Goal: Task Accomplishment & Management: Manage account settings

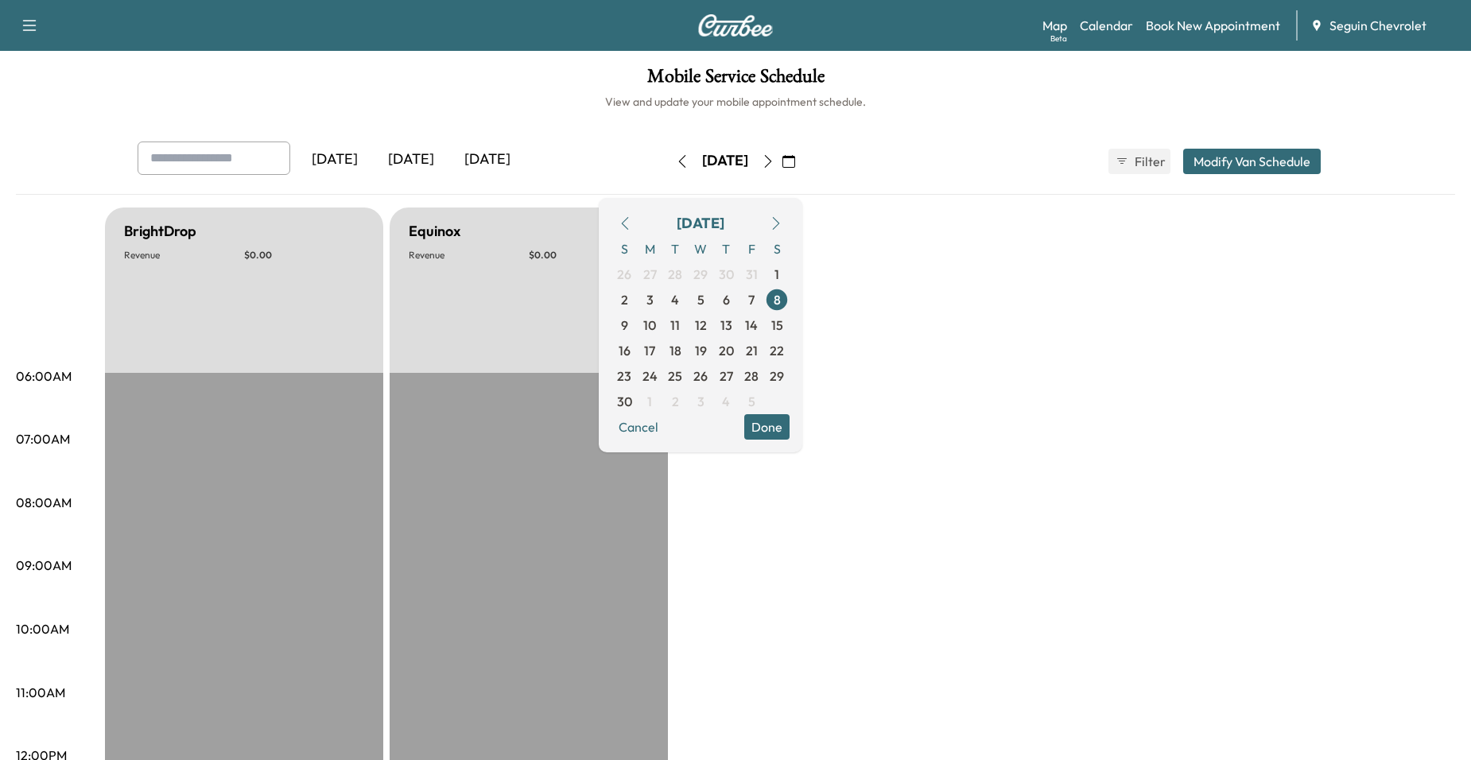
click at [134, 106] on h6 "View and update your mobile appointment schedule." at bounding box center [736, 102] width 1440 height 16
click at [14, 169] on div "Mobile Service Schedule View and update your mobile appointment schedule. [DATE…" at bounding box center [735, 734] width 1471 height 1366
click at [604, 137] on div "Mobile Service Schedule View and update your mobile appointment schedule. [DATE…" at bounding box center [735, 734] width 1471 height 1366
click at [428, 187] on div "[DATE] [DATE] [DATE] [DATE] November 2025 S M T W T F S 26 27 28 29 30 31 1 2 3…" at bounding box center [736, 168] width 1440 height 53
click at [803, 178] on div "[DATE] November 2025 S M T W T F S 26 27 28 29 30 31 1 2 3 4 5 6 7 8 9 10 11 12…" at bounding box center [736, 161] width 134 height 51
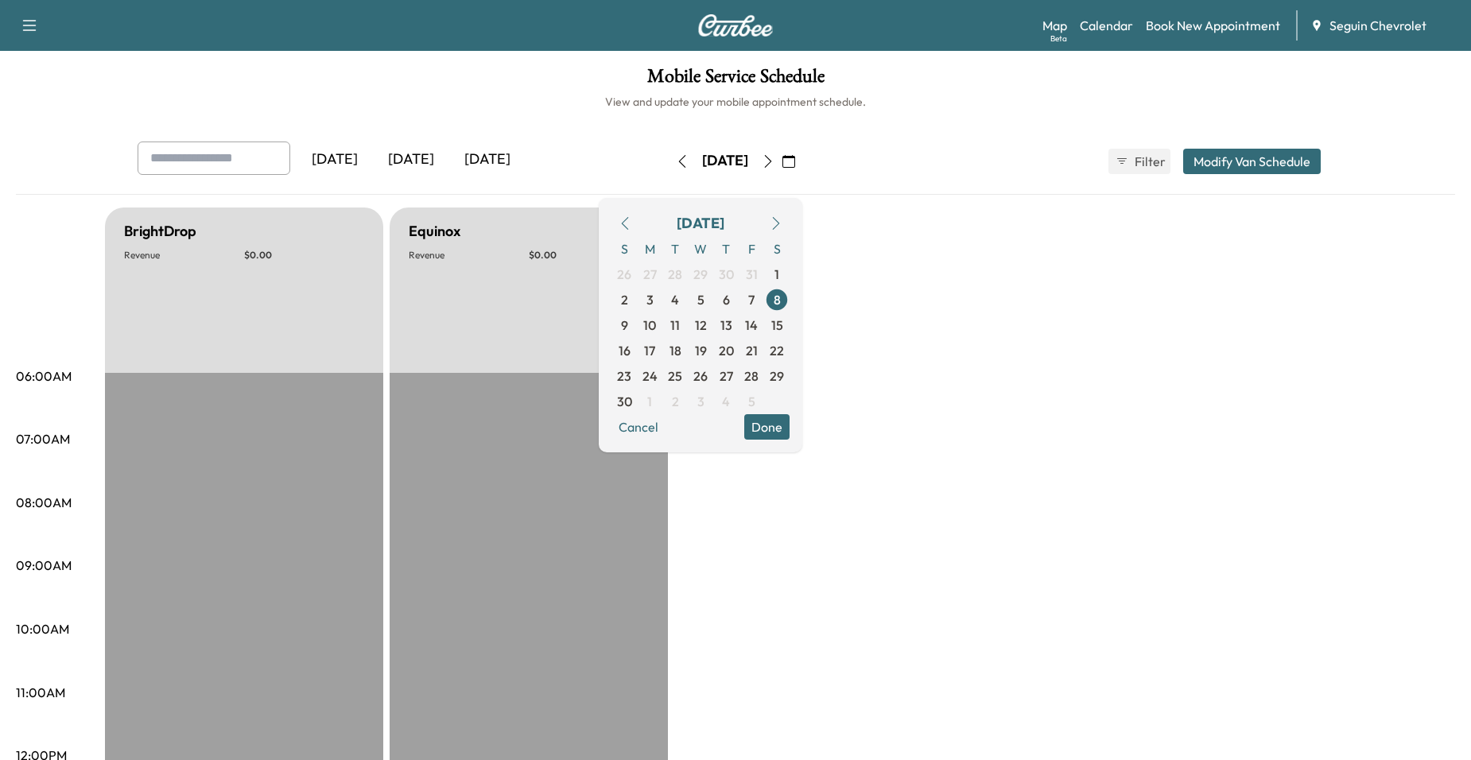
click at [632, 217] on icon "button" at bounding box center [625, 223] width 13 height 13
click at [713, 302] on span "8" at bounding box center [700, 299] width 25 height 25
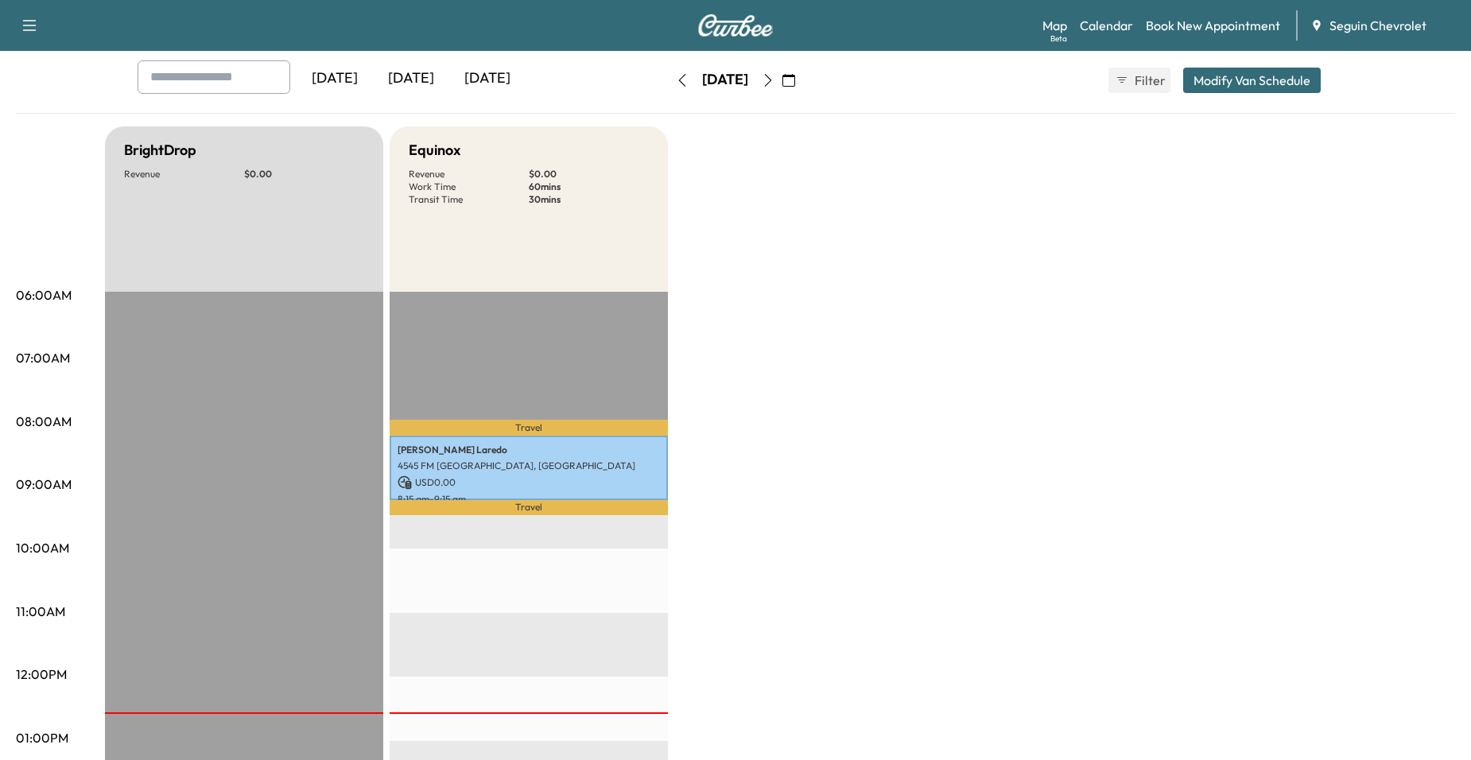
scroll to position [80, 0]
click at [775, 80] on icon "button" at bounding box center [768, 82] width 13 height 13
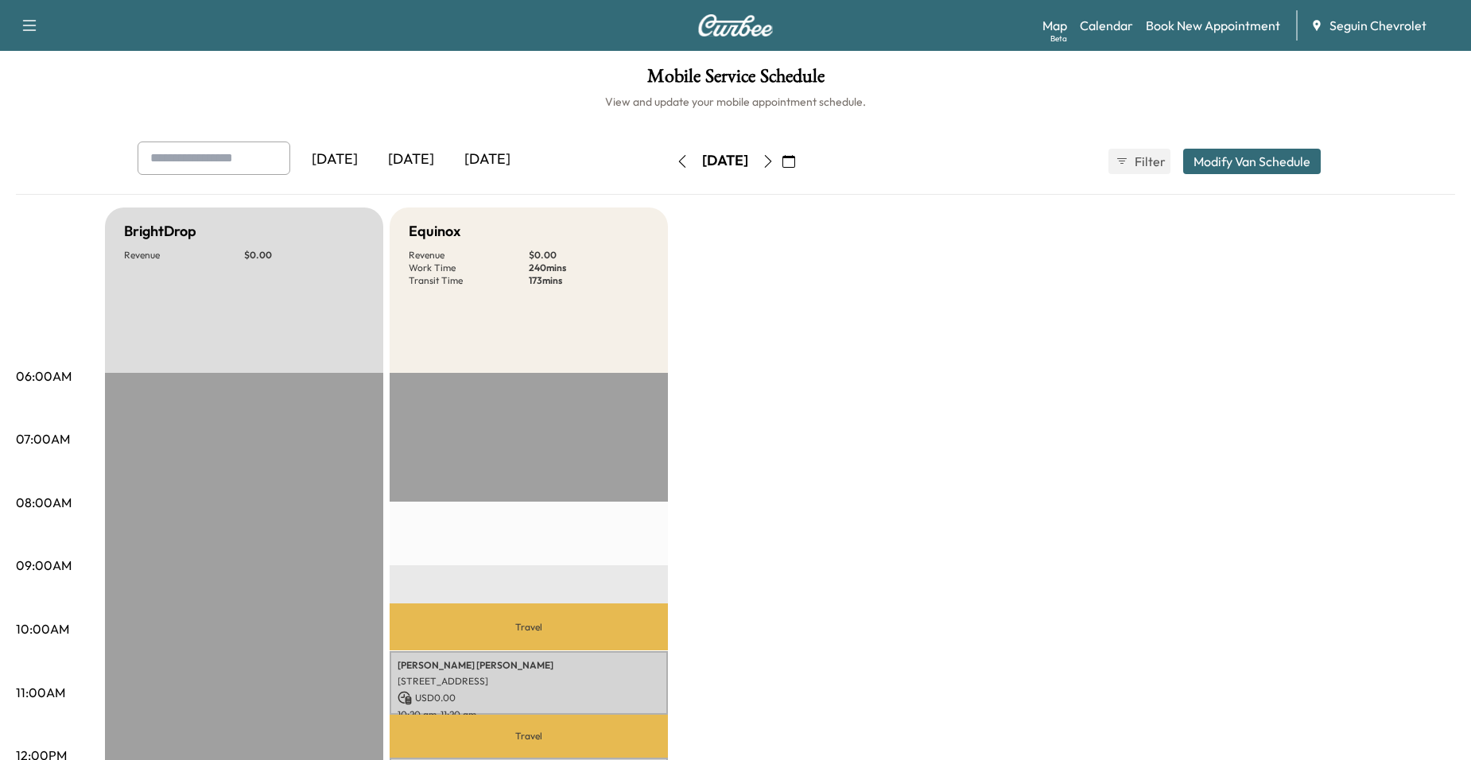
click at [775, 165] on icon "button" at bounding box center [768, 161] width 13 height 13
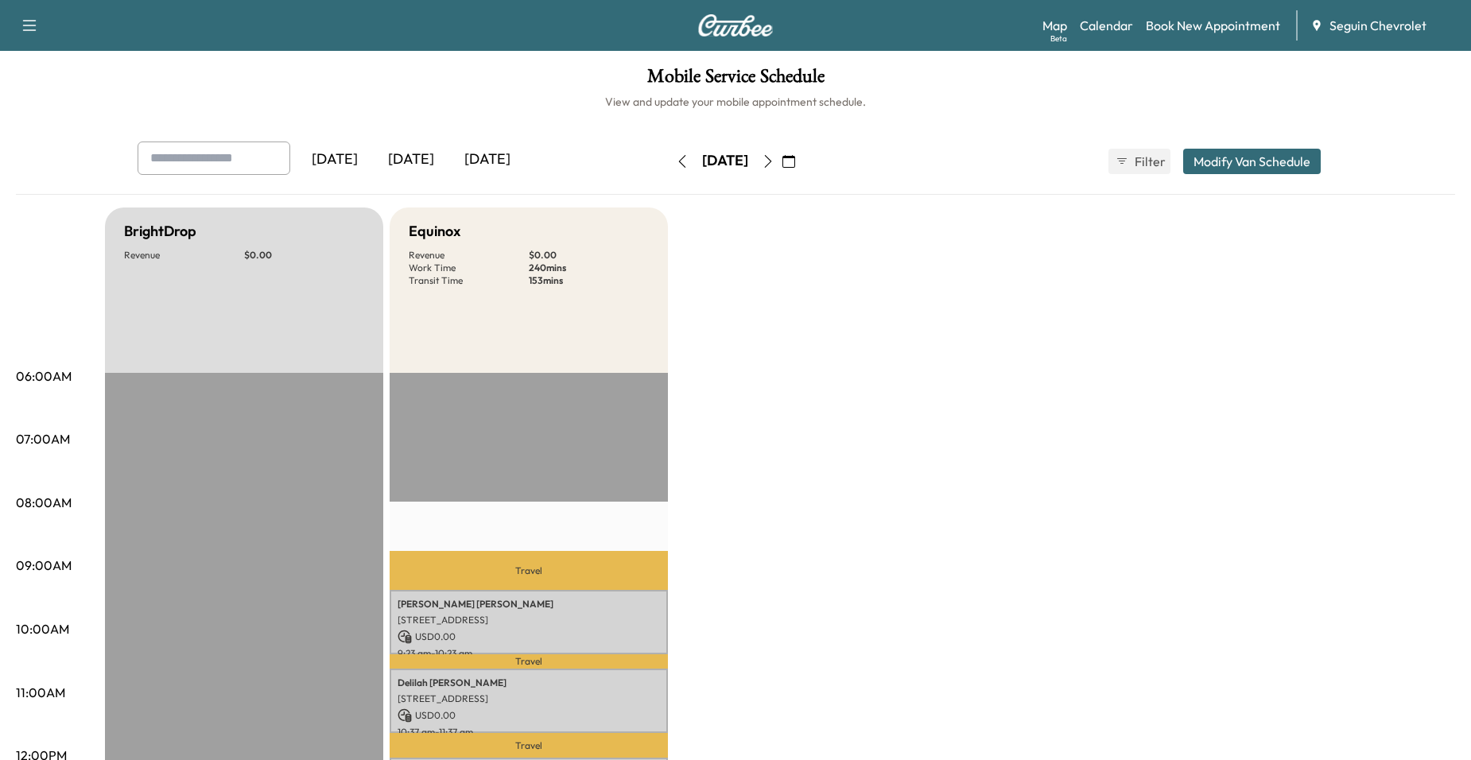
click at [775, 166] on icon "button" at bounding box center [768, 161] width 13 height 13
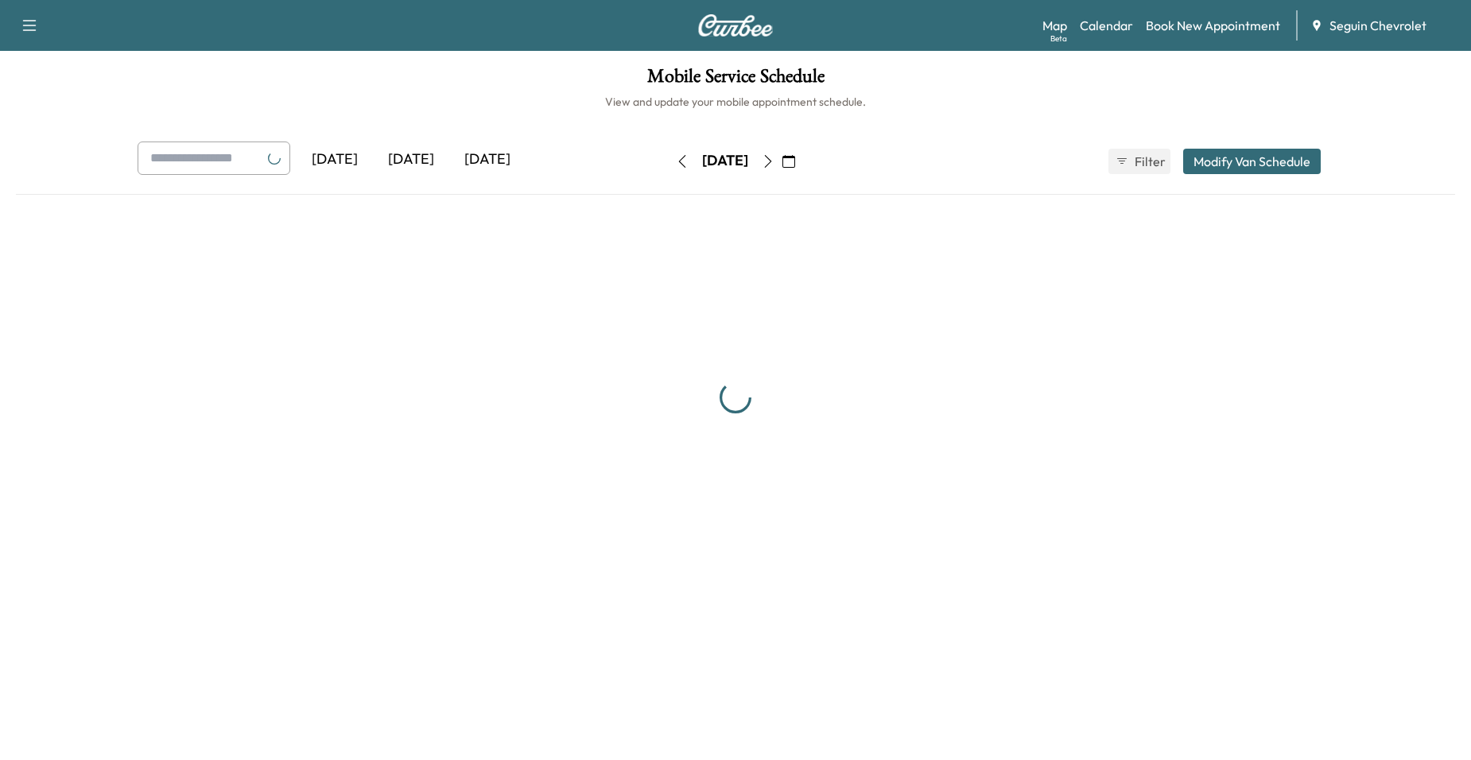
click at [775, 166] on icon "button" at bounding box center [768, 161] width 13 height 13
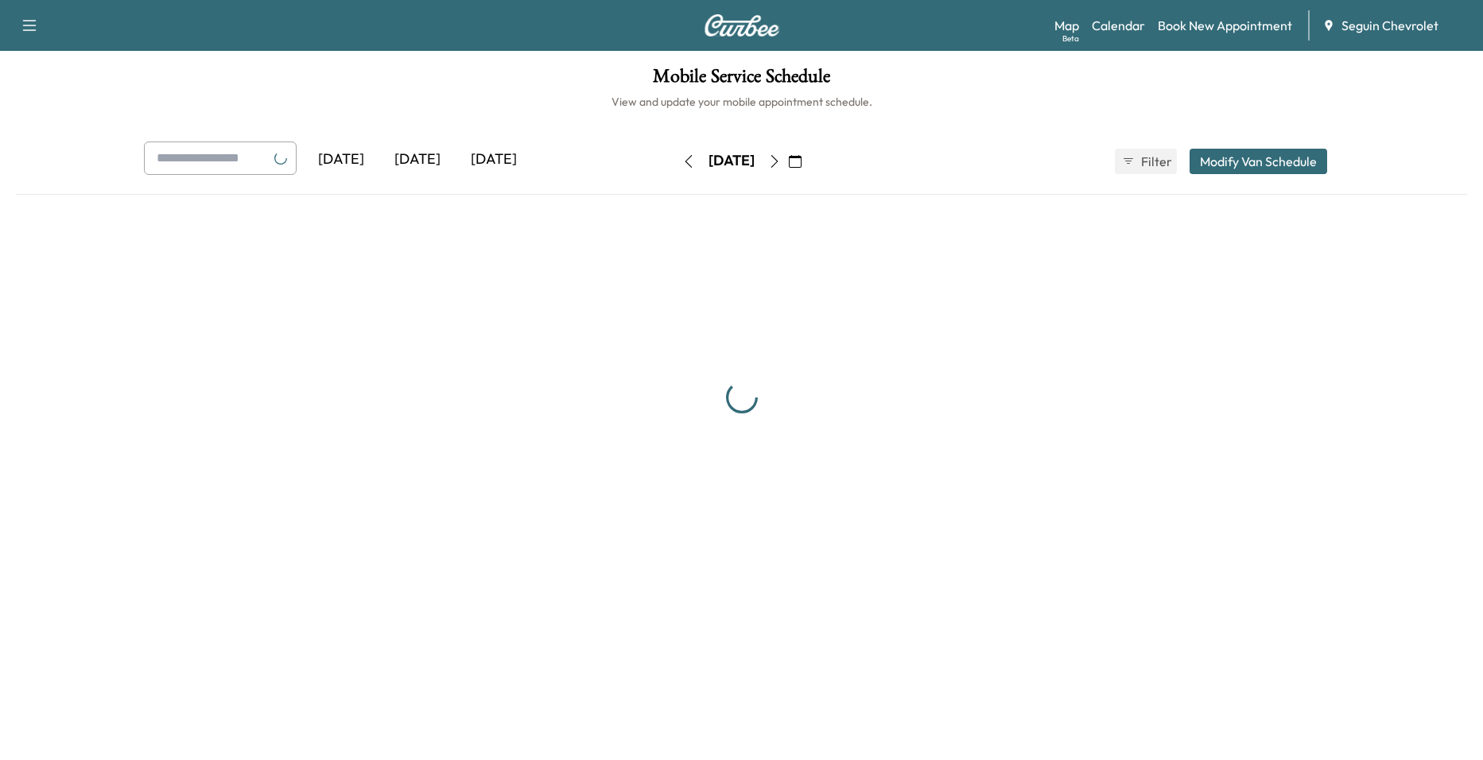
click at [781, 165] on icon "button" at bounding box center [774, 161] width 13 height 13
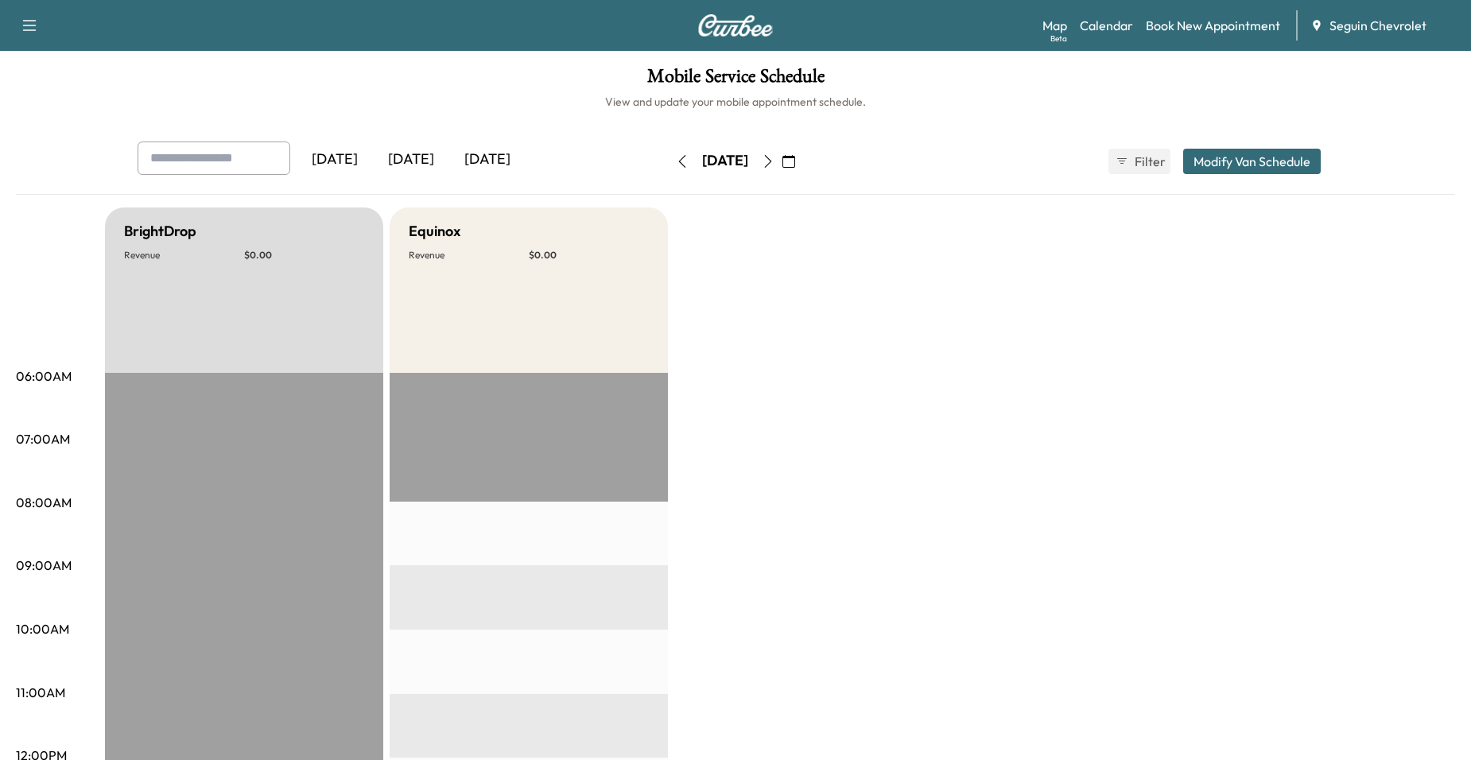
click at [782, 167] on button "button" at bounding box center [768, 161] width 27 height 25
click at [782, 150] on button "button" at bounding box center [768, 161] width 27 height 25
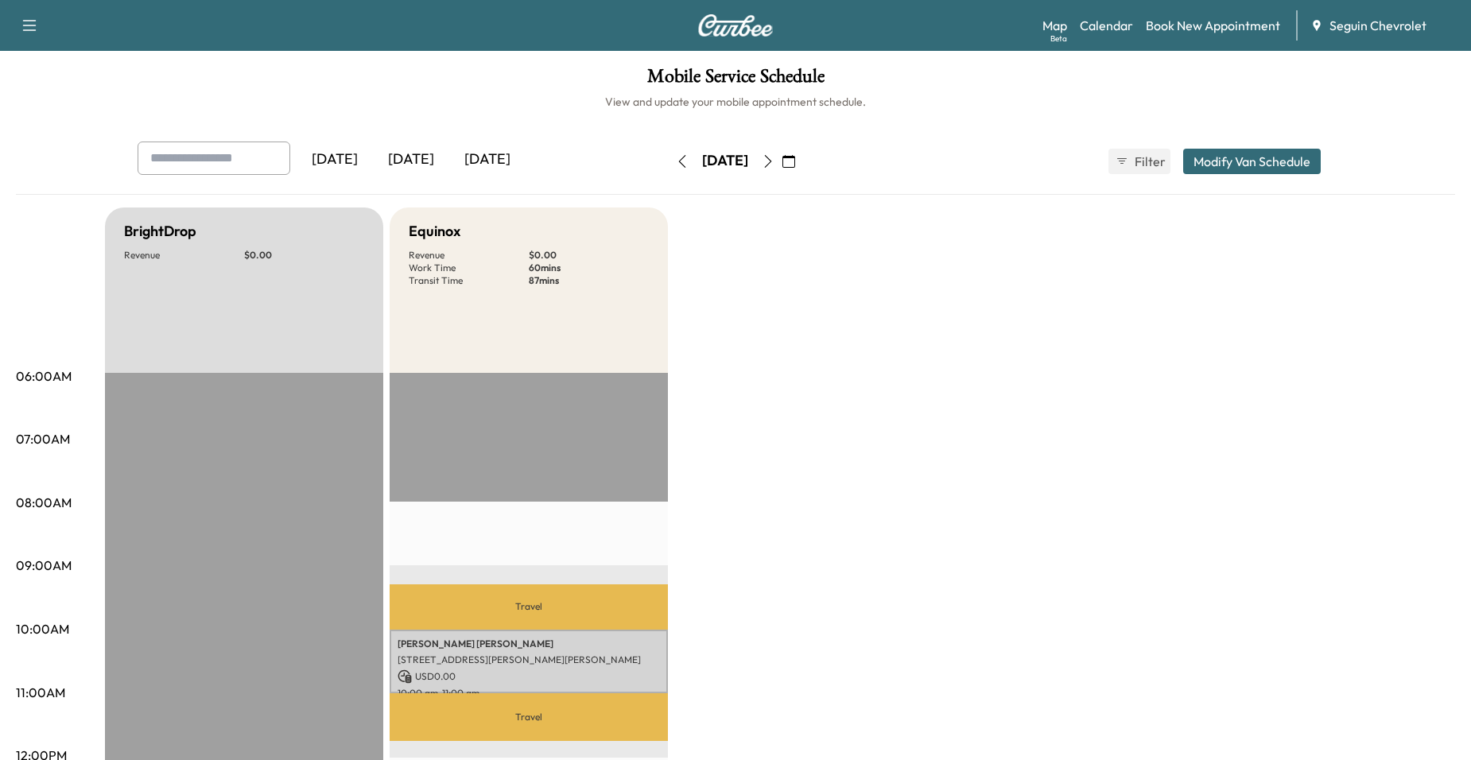
click at [782, 159] on button "button" at bounding box center [768, 161] width 27 height 25
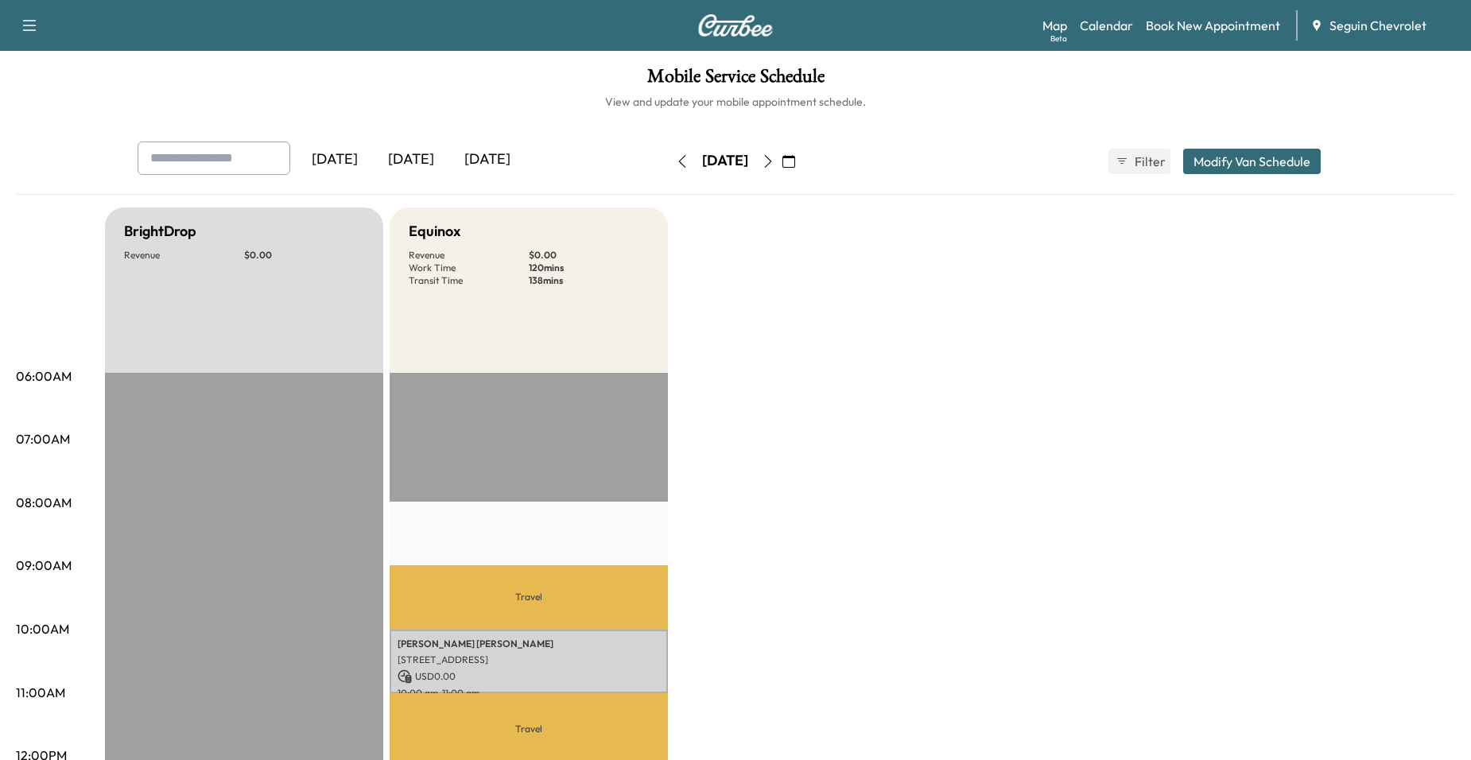
click at [775, 158] on icon "button" at bounding box center [768, 161] width 13 height 13
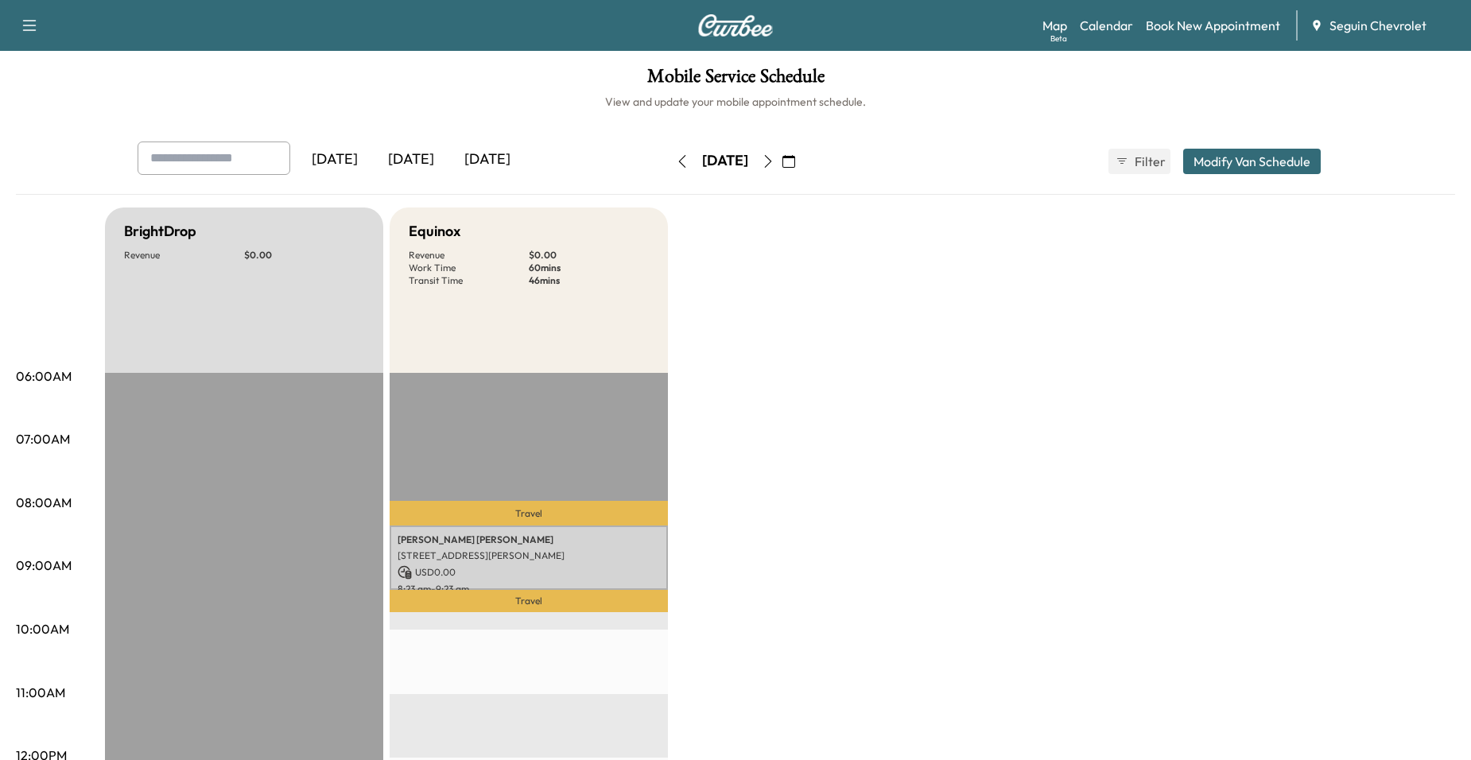
click at [775, 159] on icon "button" at bounding box center [768, 161] width 13 height 13
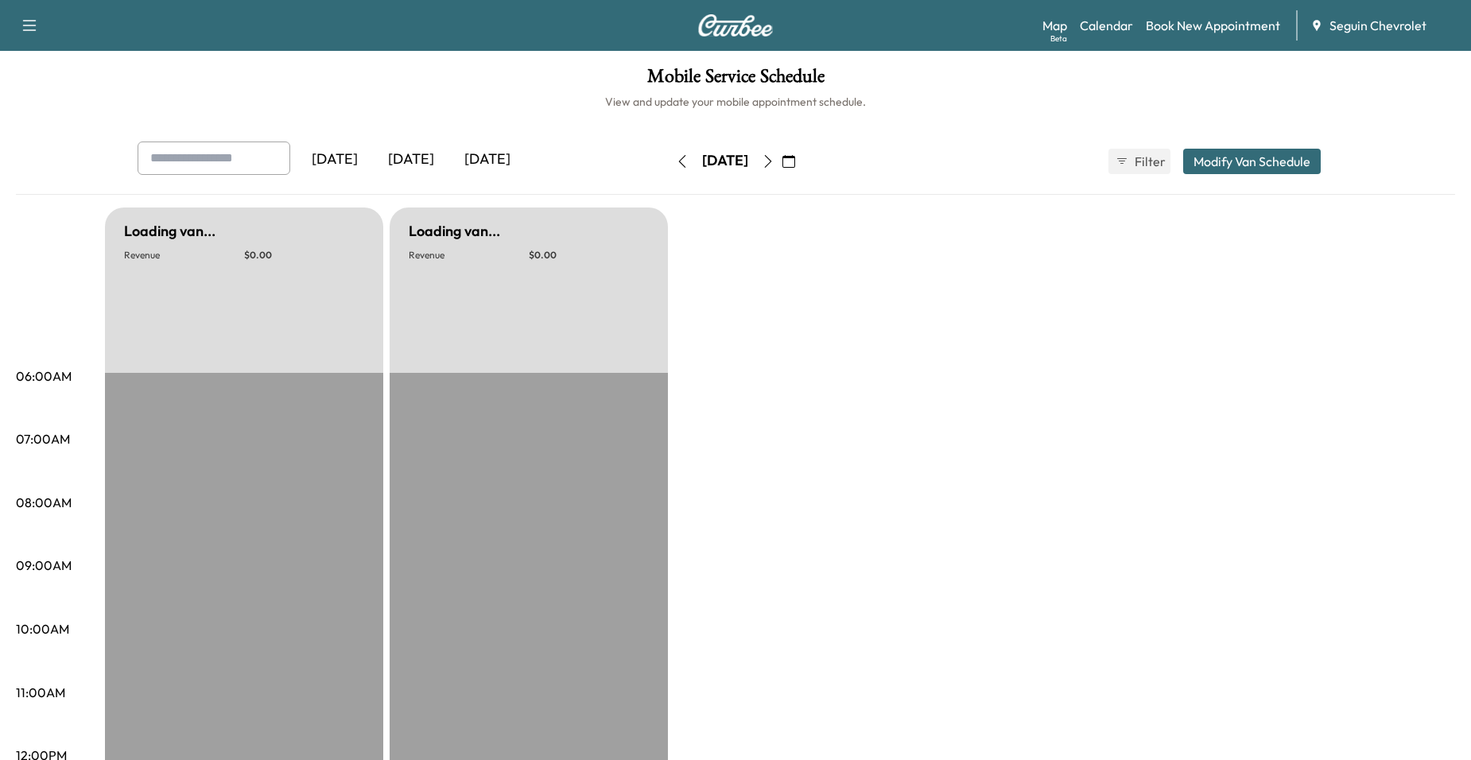
click at [775, 159] on icon "button" at bounding box center [768, 161] width 13 height 13
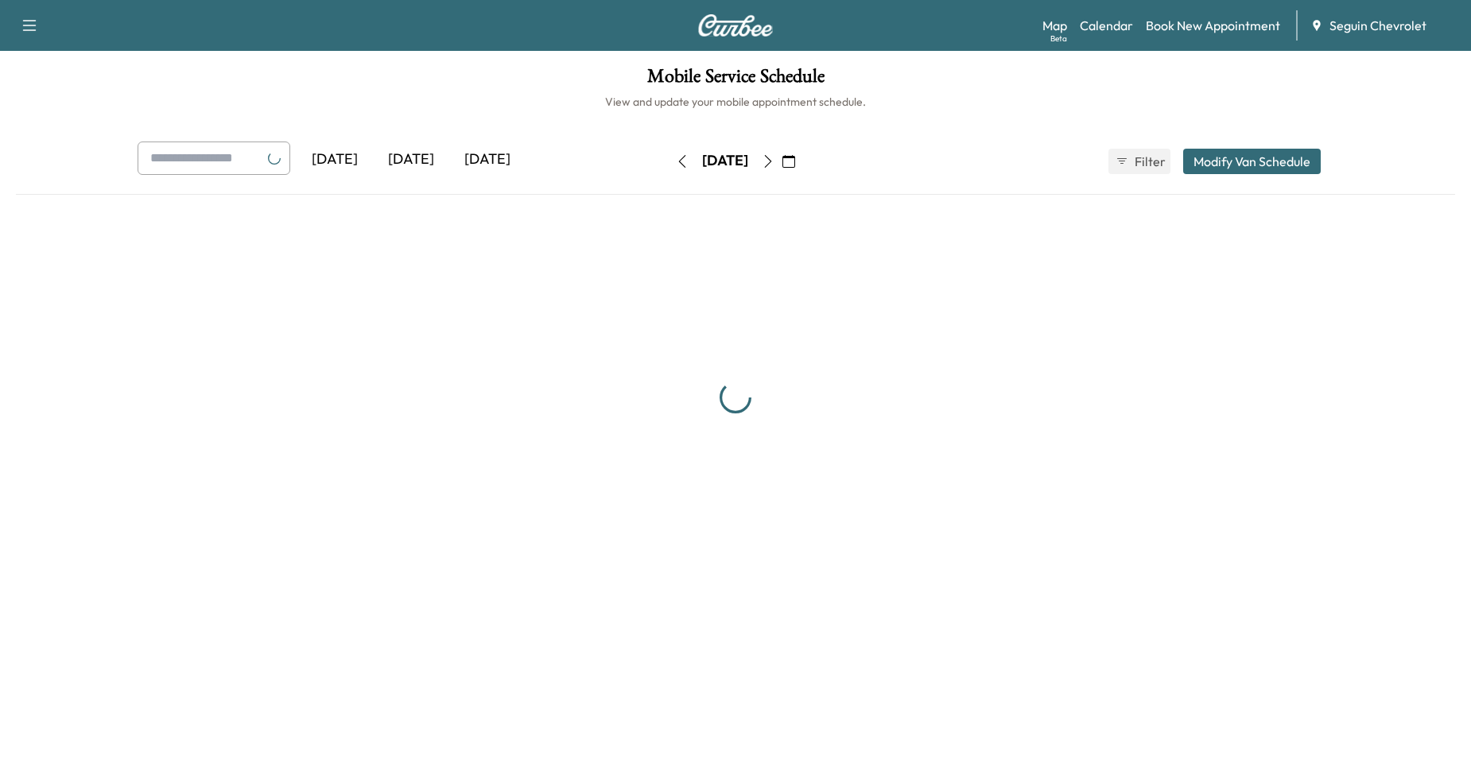
click at [772, 159] on icon "button" at bounding box center [768, 161] width 7 height 13
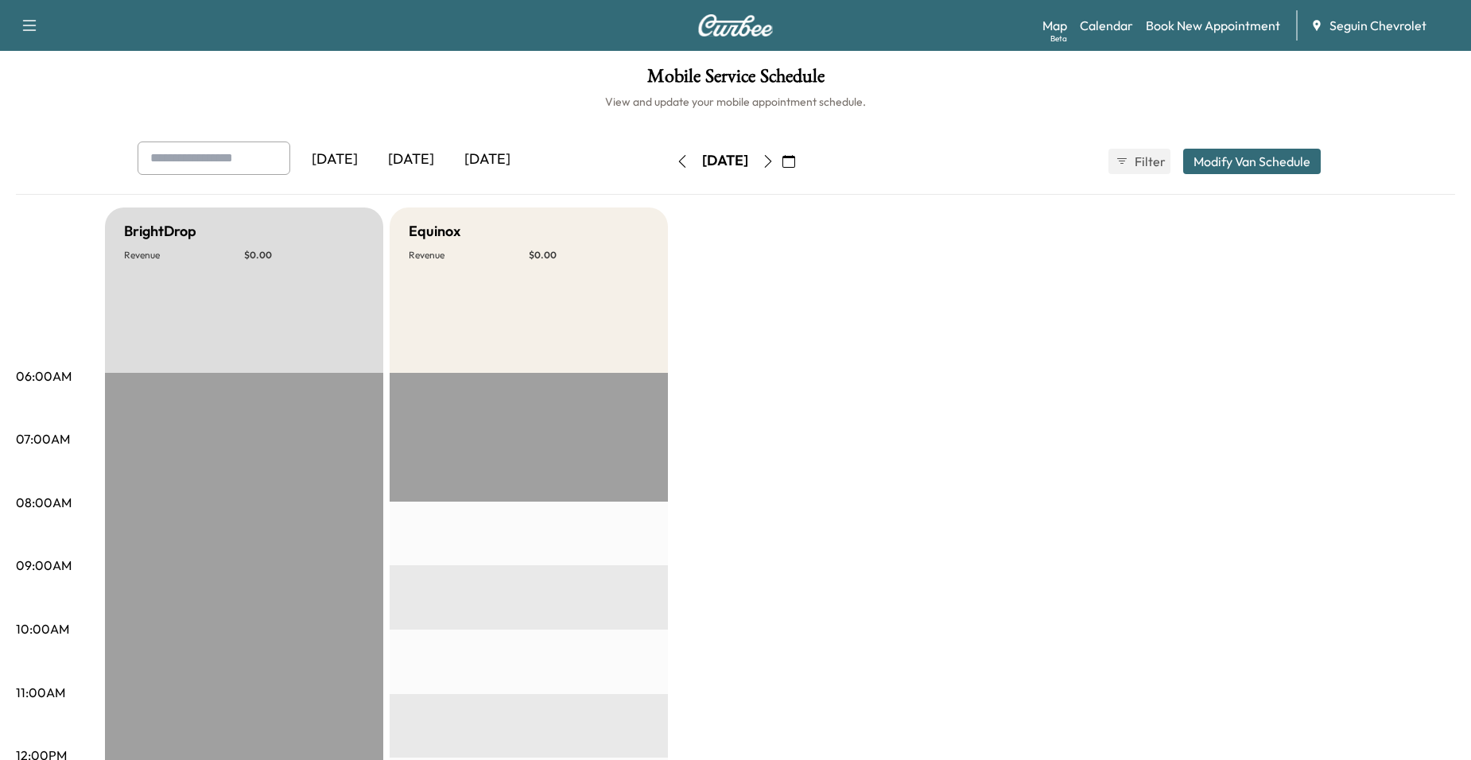
click at [775, 159] on icon "button" at bounding box center [768, 161] width 13 height 13
click at [782, 162] on button "button" at bounding box center [768, 161] width 27 height 25
click at [775, 162] on icon "button" at bounding box center [768, 161] width 13 height 13
click at [795, 157] on icon "button" at bounding box center [789, 161] width 13 height 13
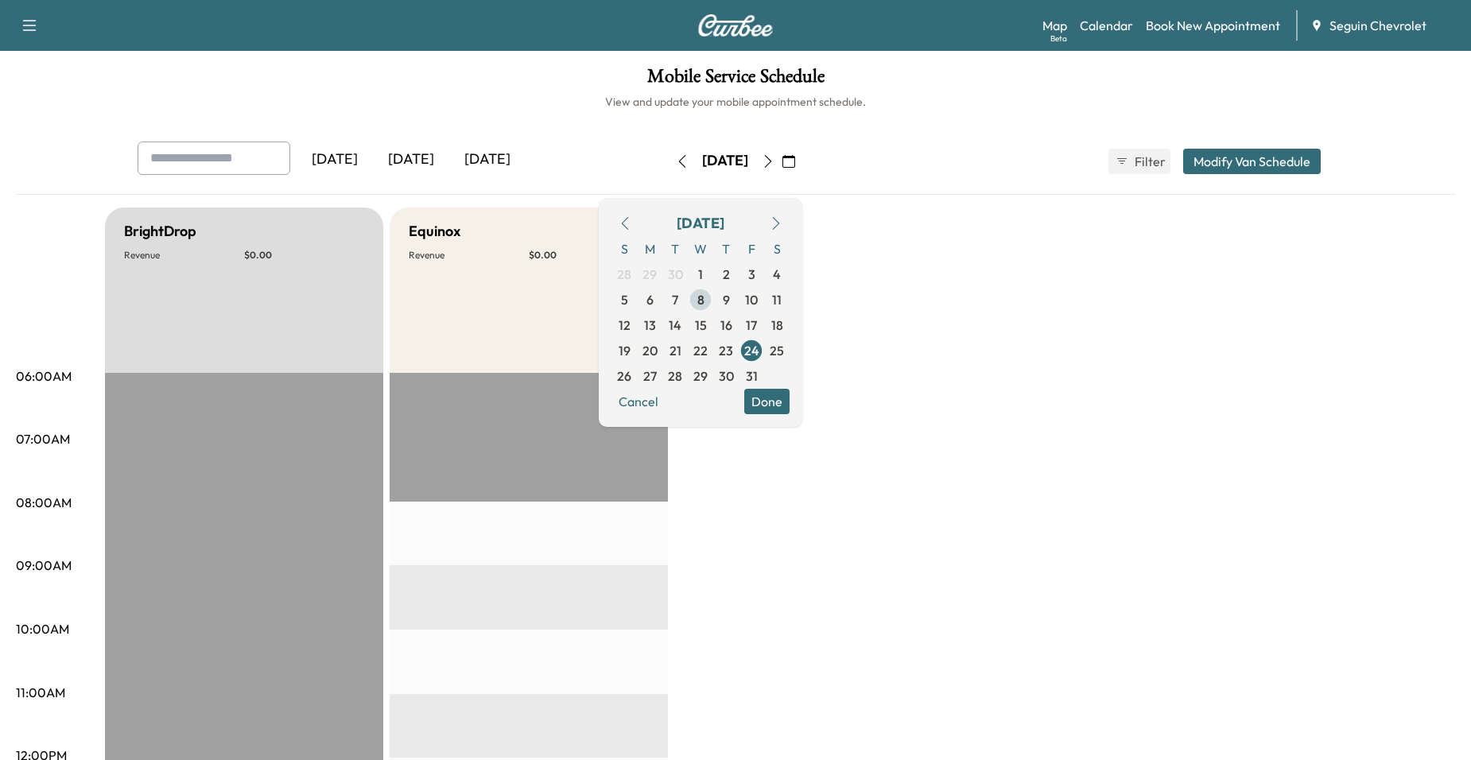
click at [713, 295] on span "8" at bounding box center [700, 299] width 25 height 25
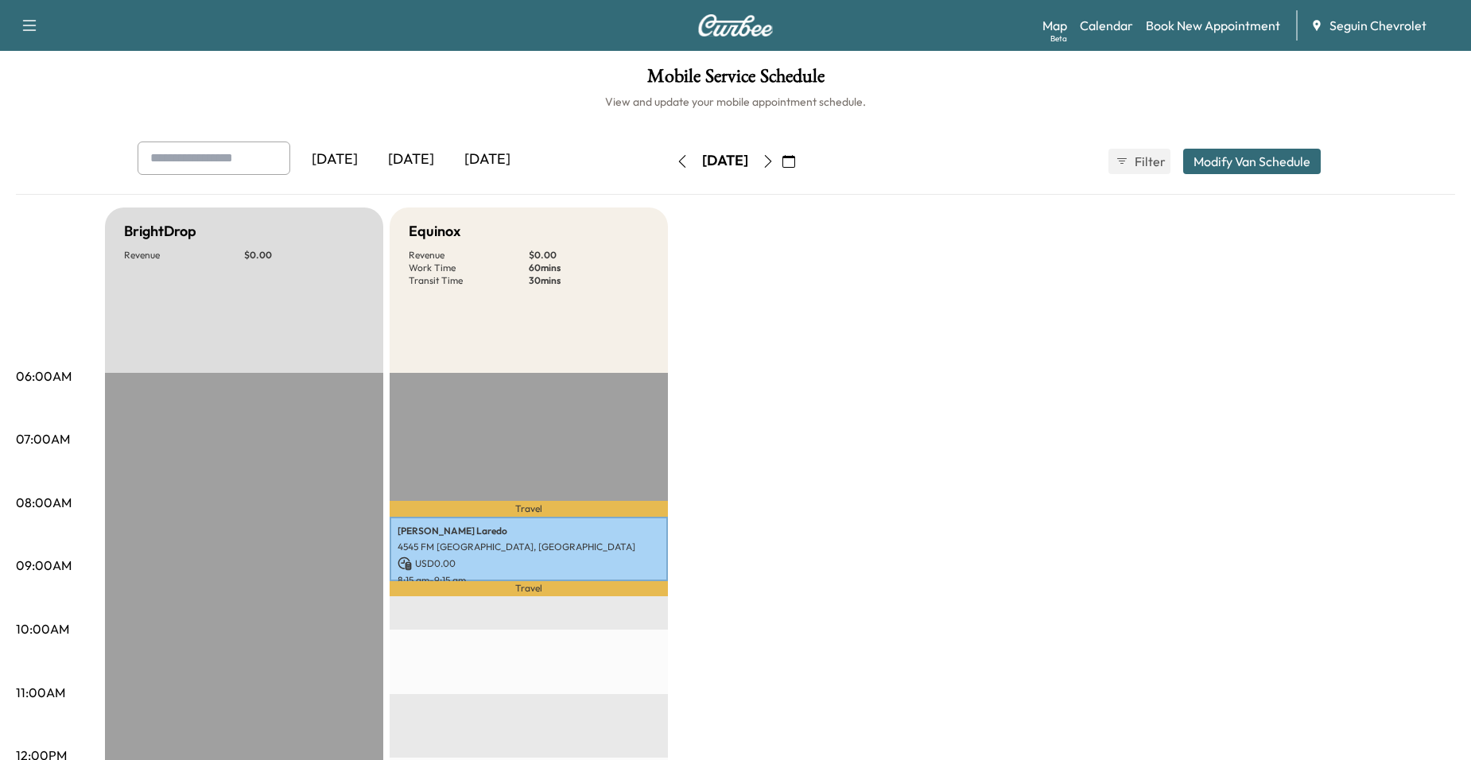
click at [775, 160] on icon "button" at bounding box center [768, 161] width 13 height 13
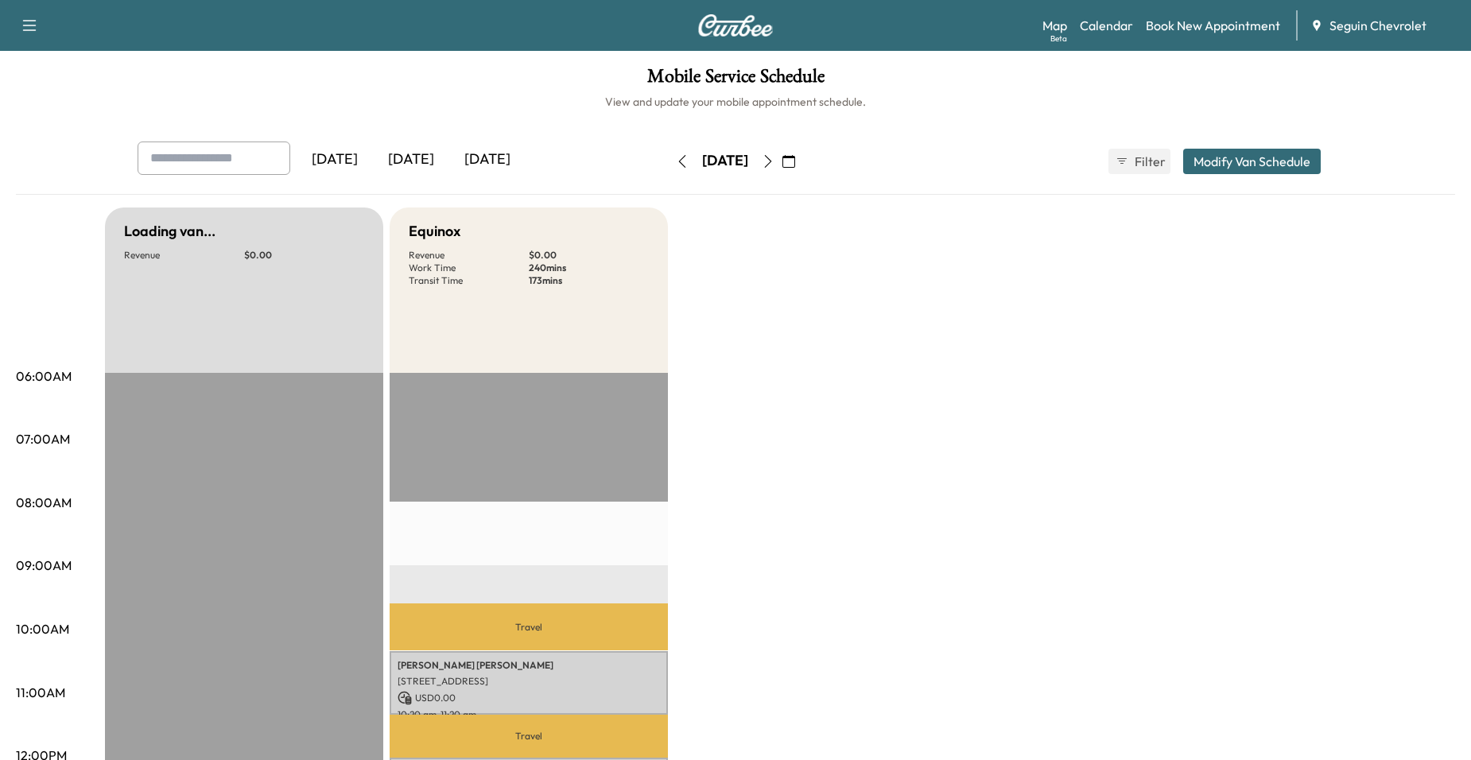
click at [803, 159] on button "button" at bounding box center [789, 161] width 27 height 25
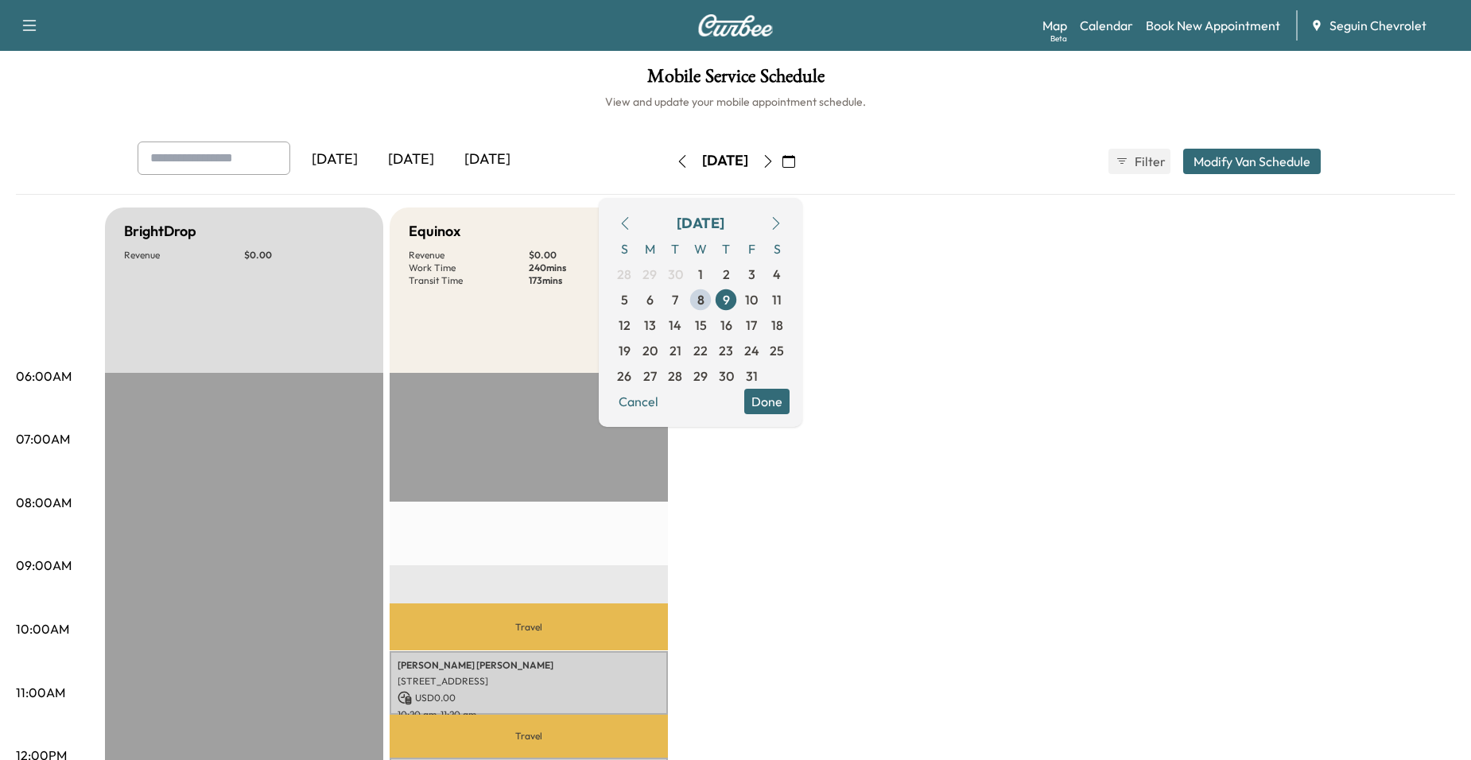
click at [775, 160] on icon "button" at bounding box center [768, 161] width 13 height 13
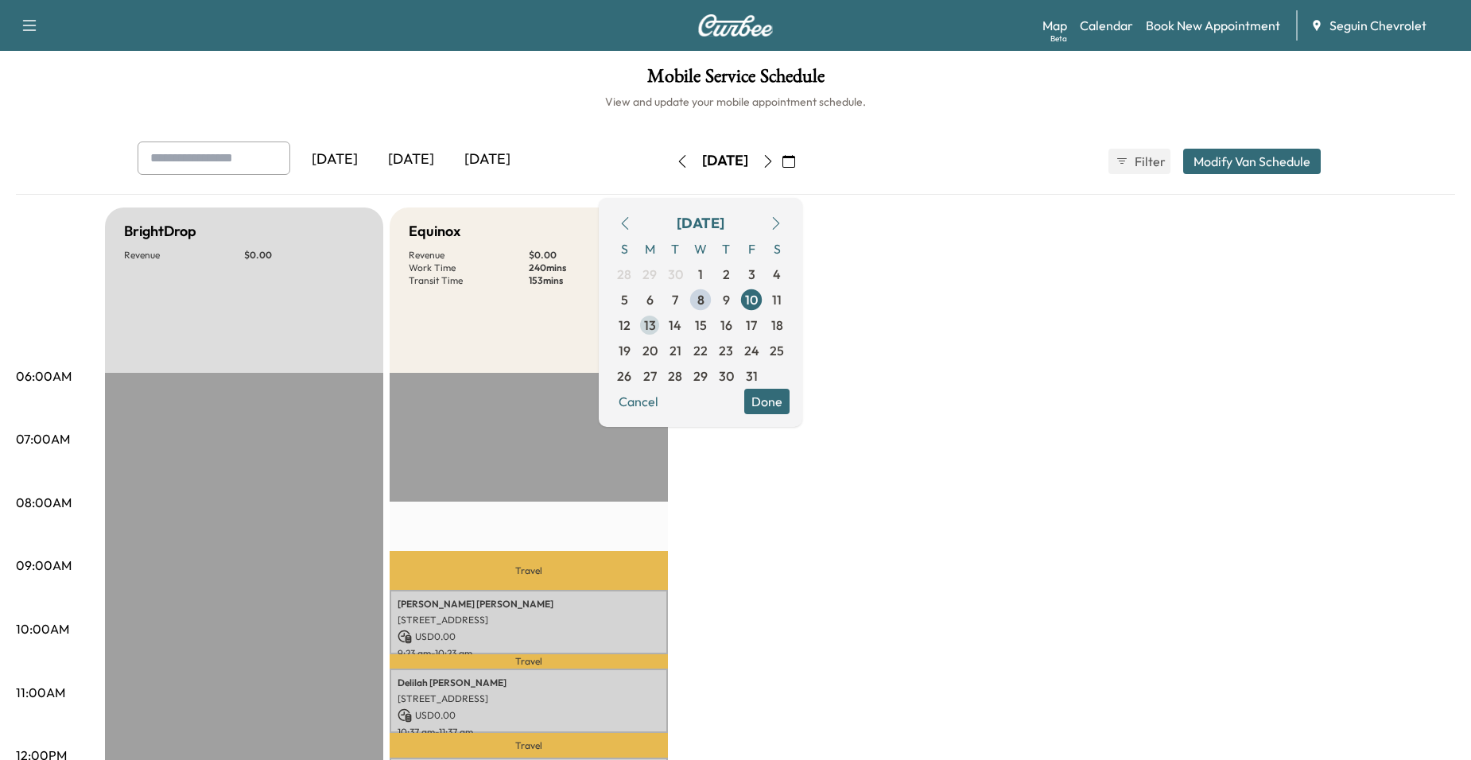
click at [656, 332] on span "13" at bounding box center [650, 325] width 12 height 19
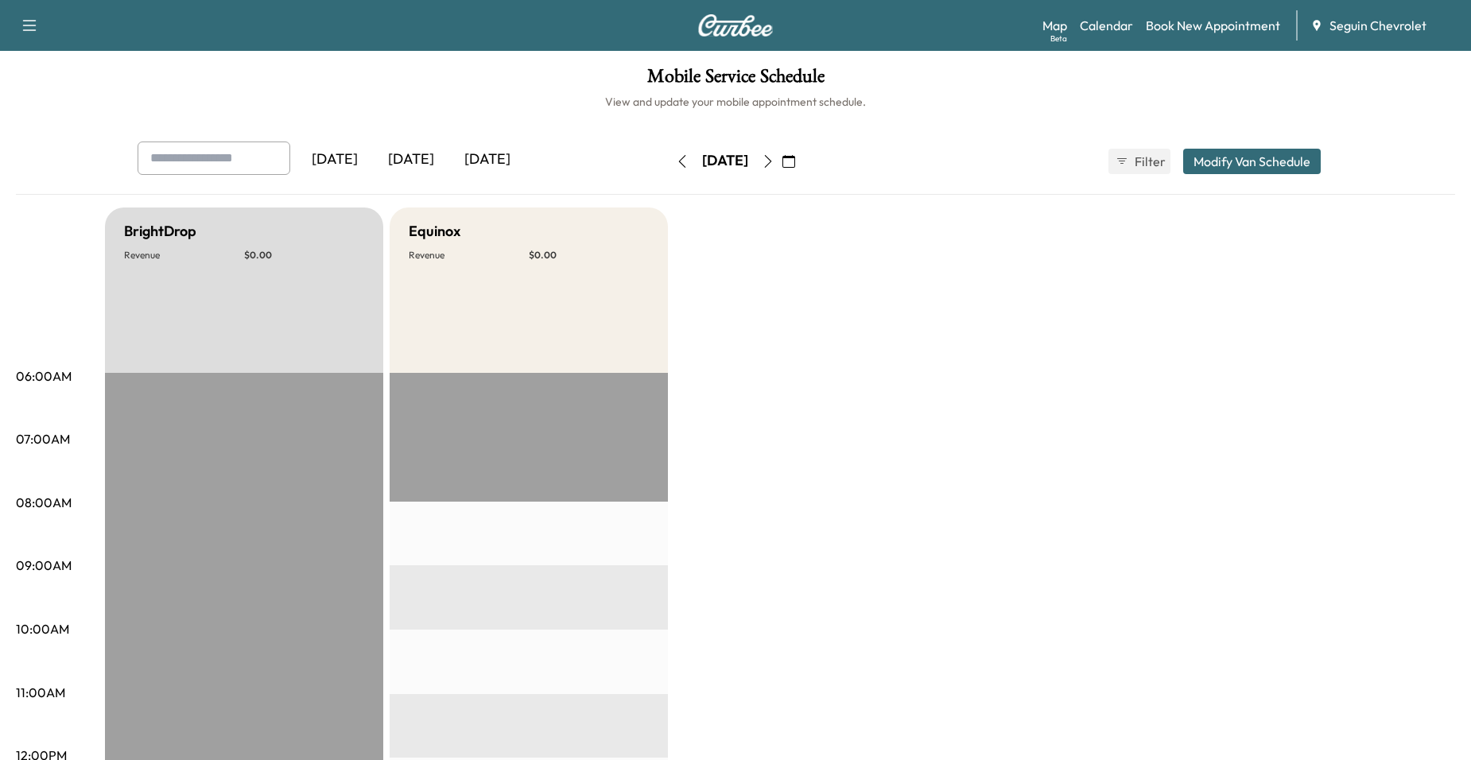
click at [775, 167] on icon "button" at bounding box center [768, 161] width 13 height 13
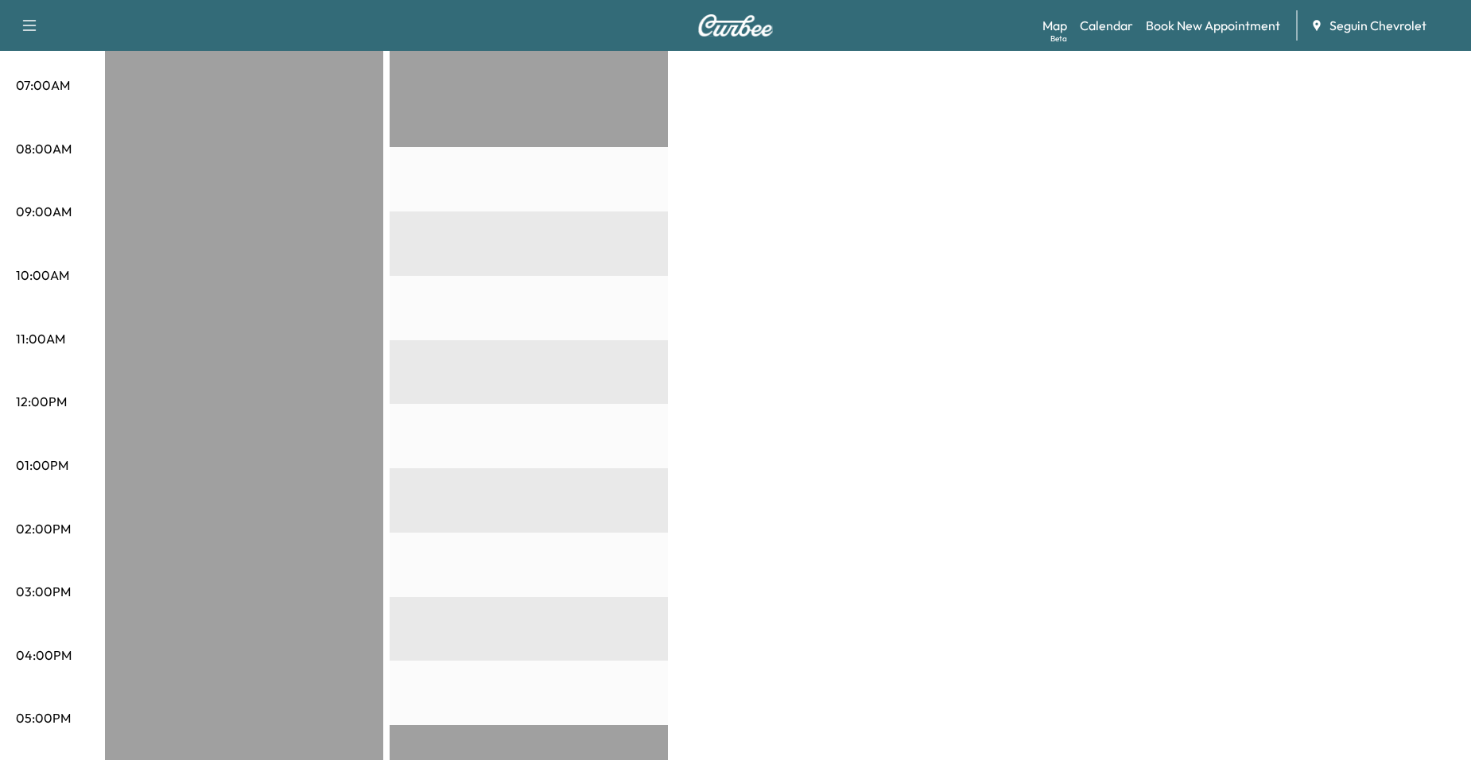
scroll to position [80, 0]
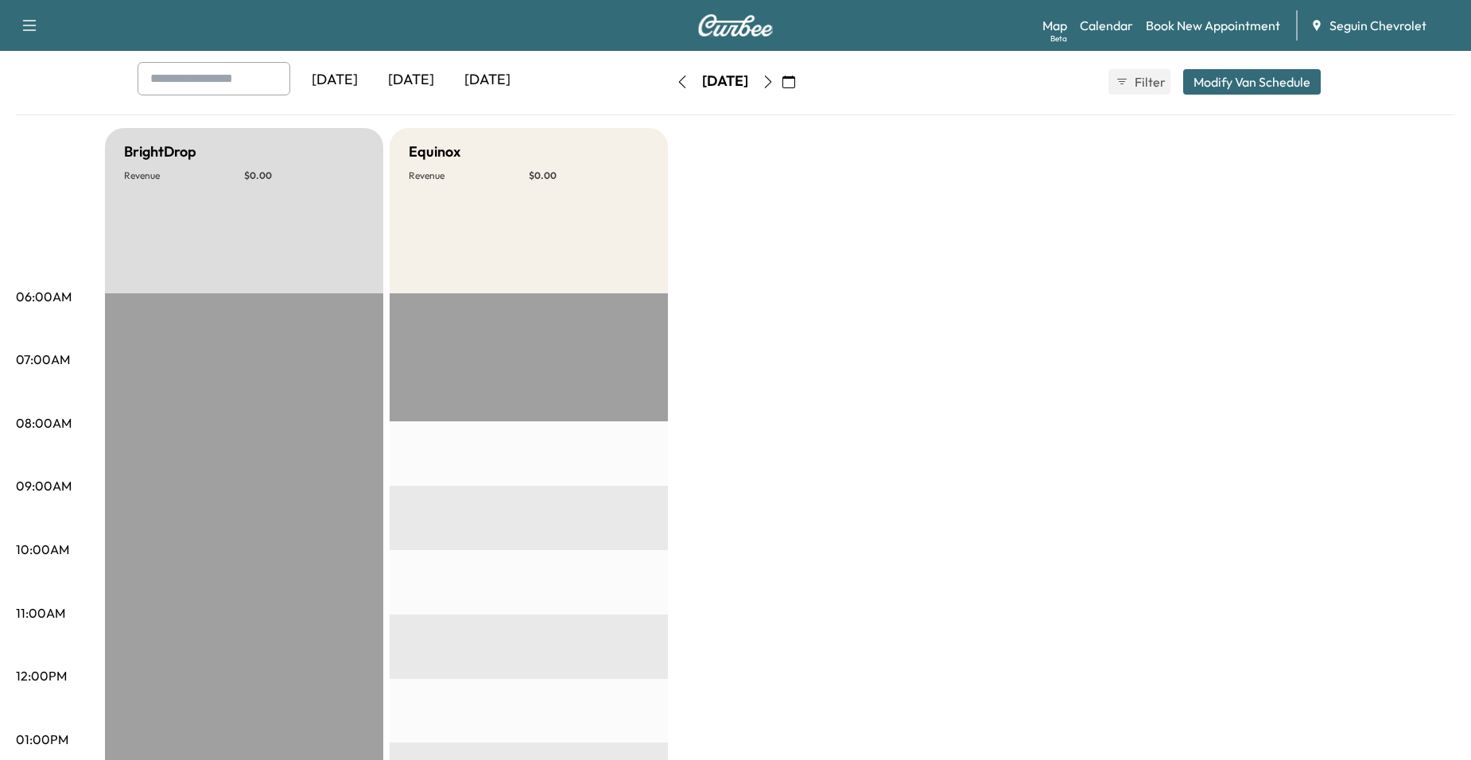
click at [775, 84] on icon "button" at bounding box center [768, 82] width 13 height 13
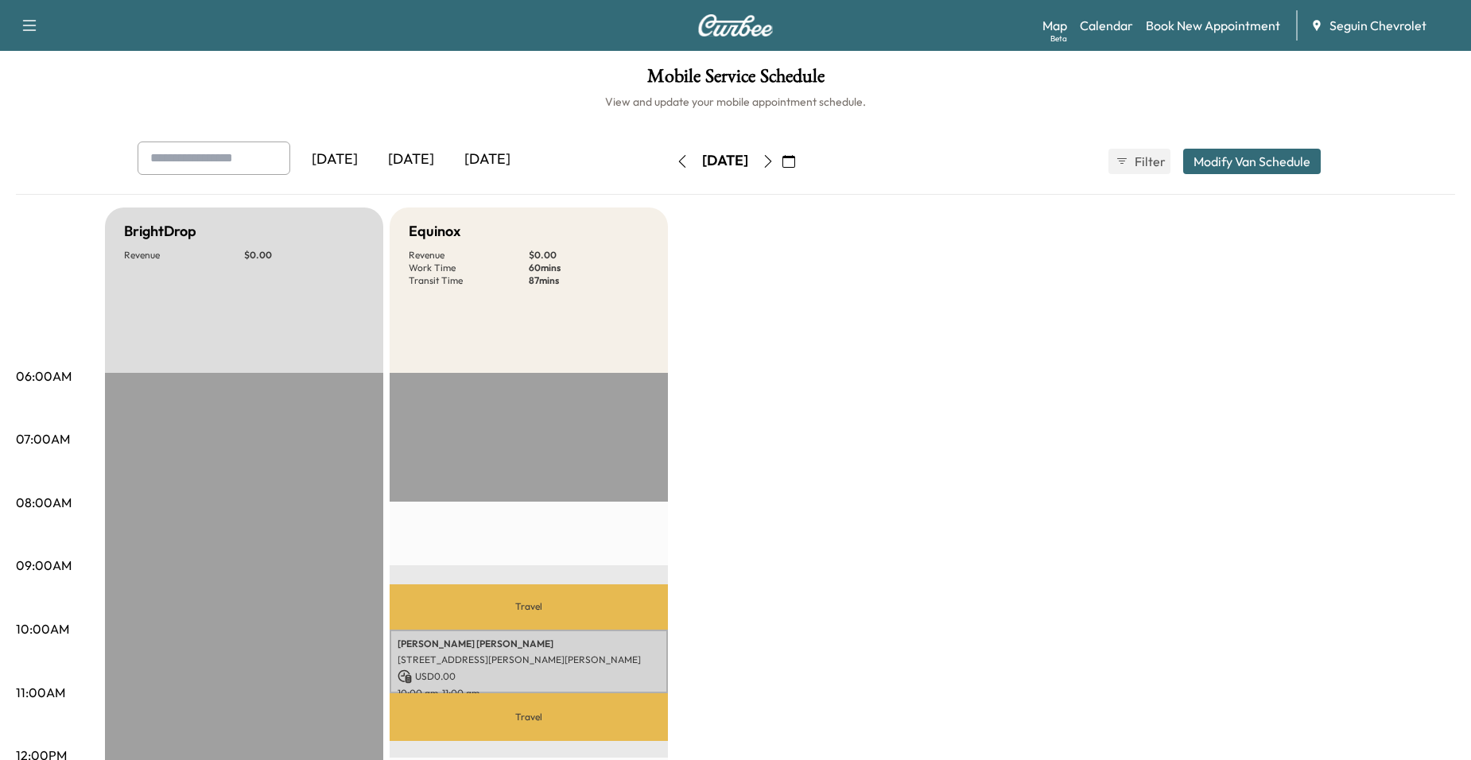
click at [775, 155] on icon "button" at bounding box center [768, 161] width 13 height 13
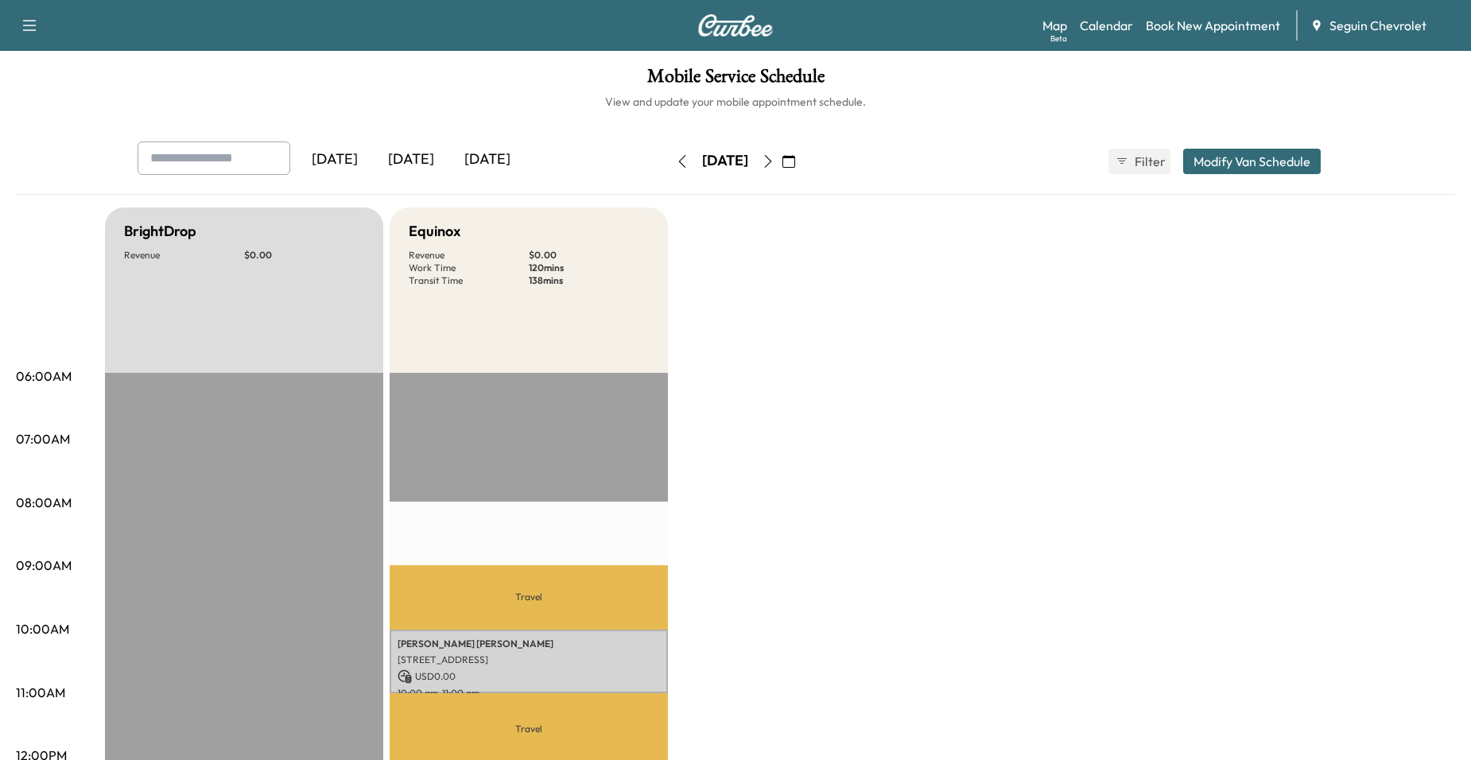
click at [775, 155] on icon "button" at bounding box center [768, 161] width 13 height 13
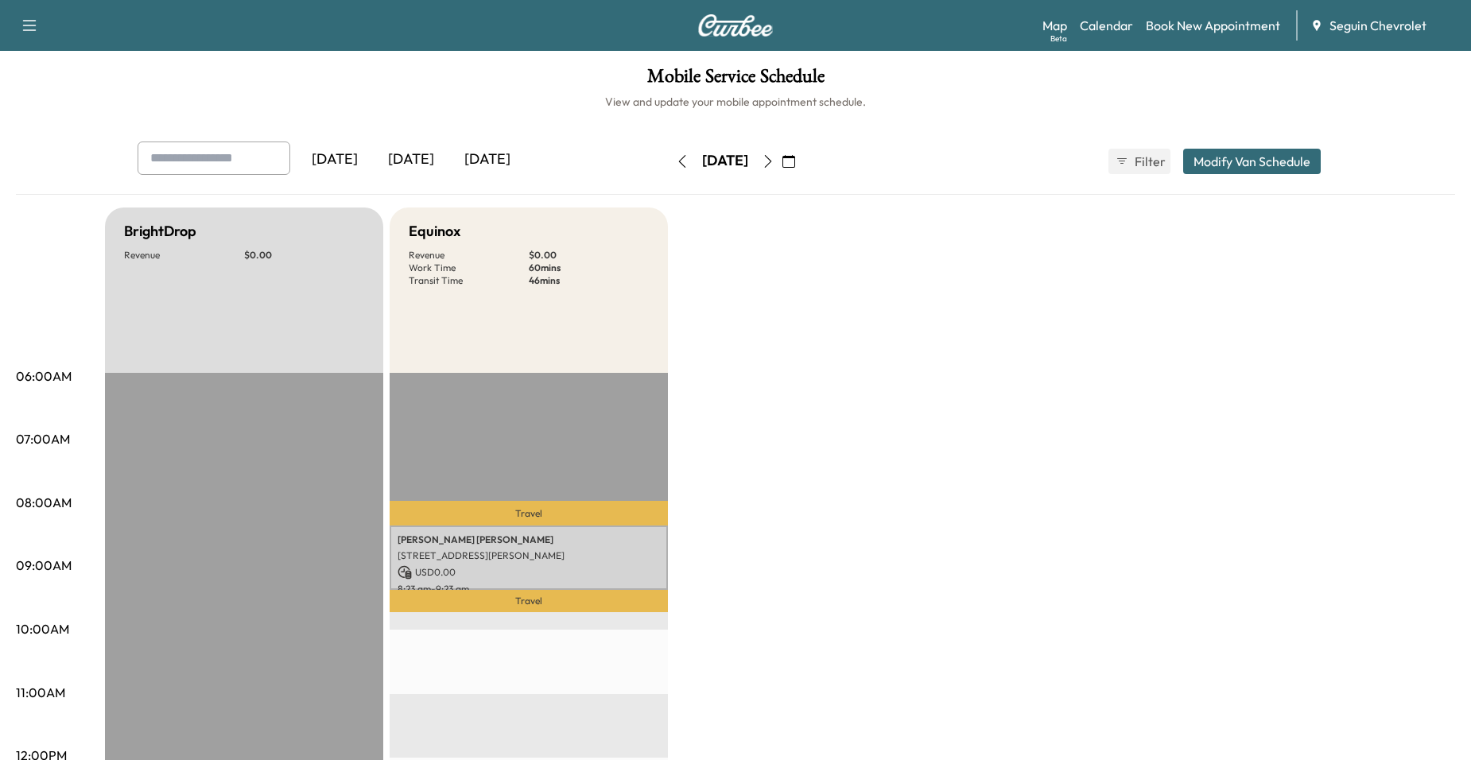
click at [772, 161] on icon "button" at bounding box center [768, 161] width 7 height 13
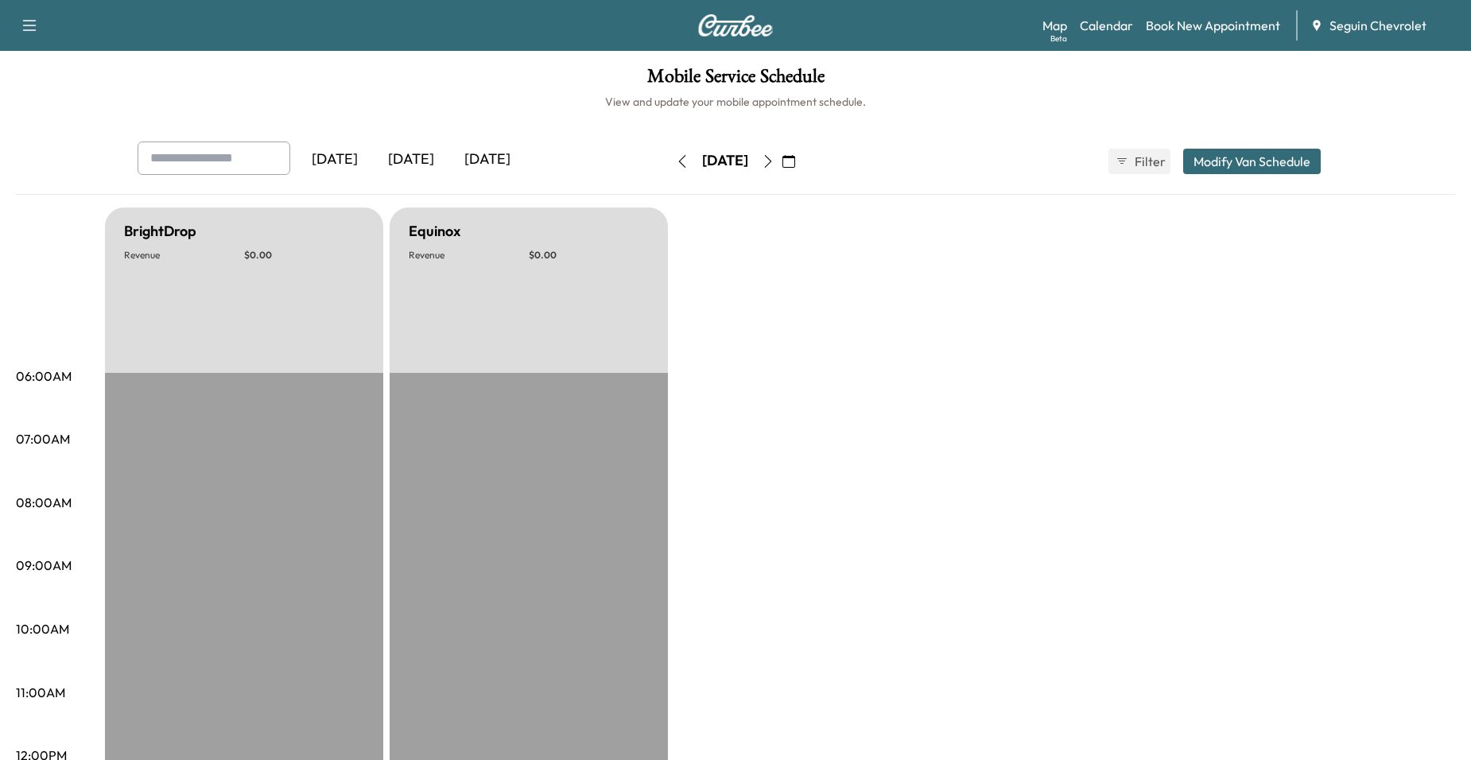
click at [775, 161] on icon "button" at bounding box center [768, 161] width 13 height 13
click at [772, 157] on icon "button" at bounding box center [768, 161] width 7 height 13
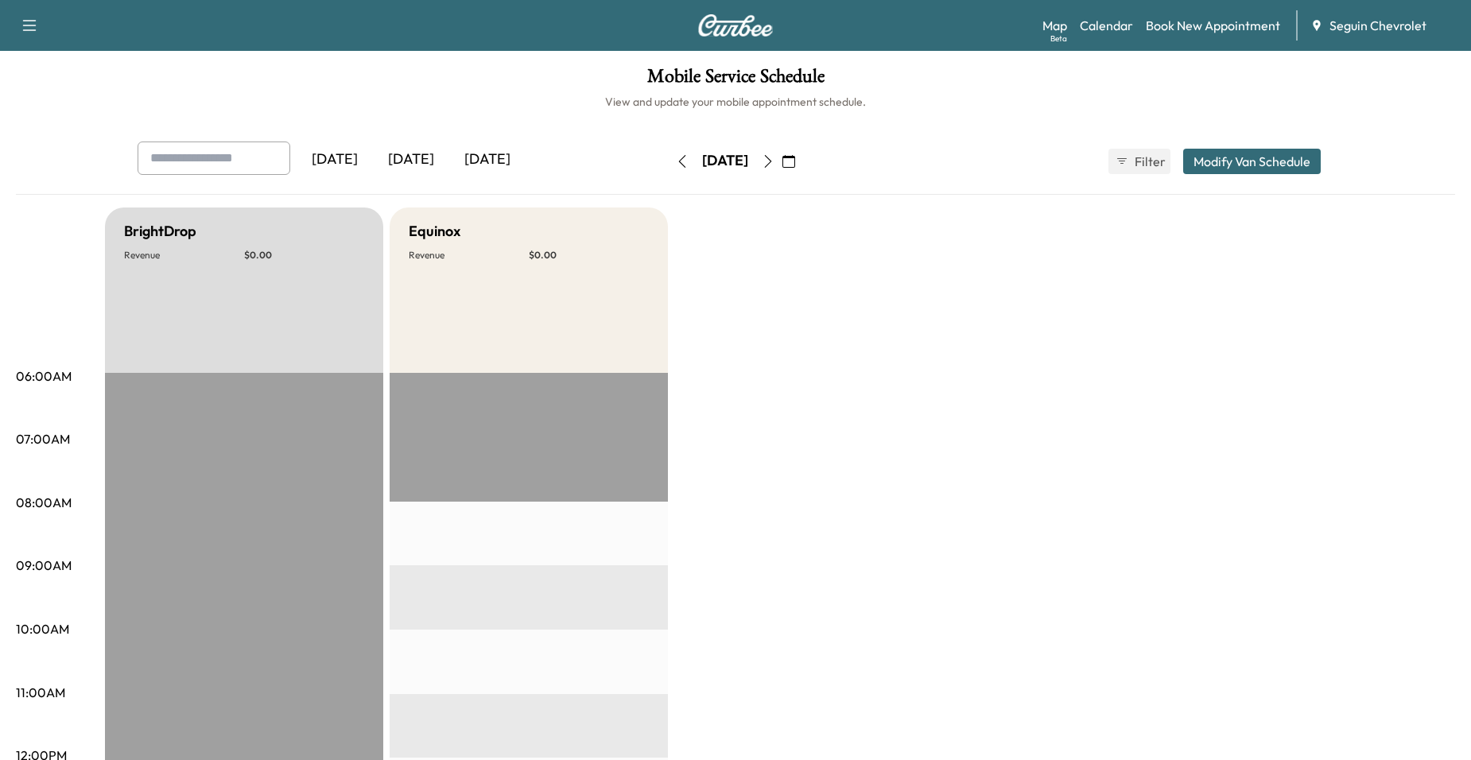
click at [775, 157] on icon "button" at bounding box center [768, 161] width 13 height 13
click at [782, 157] on button "button" at bounding box center [768, 161] width 27 height 25
click at [775, 157] on icon "button" at bounding box center [768, 161] width 13 height 13
click at [803, 157] on button "button" at bounding box center [789, 161] width 27 height 25
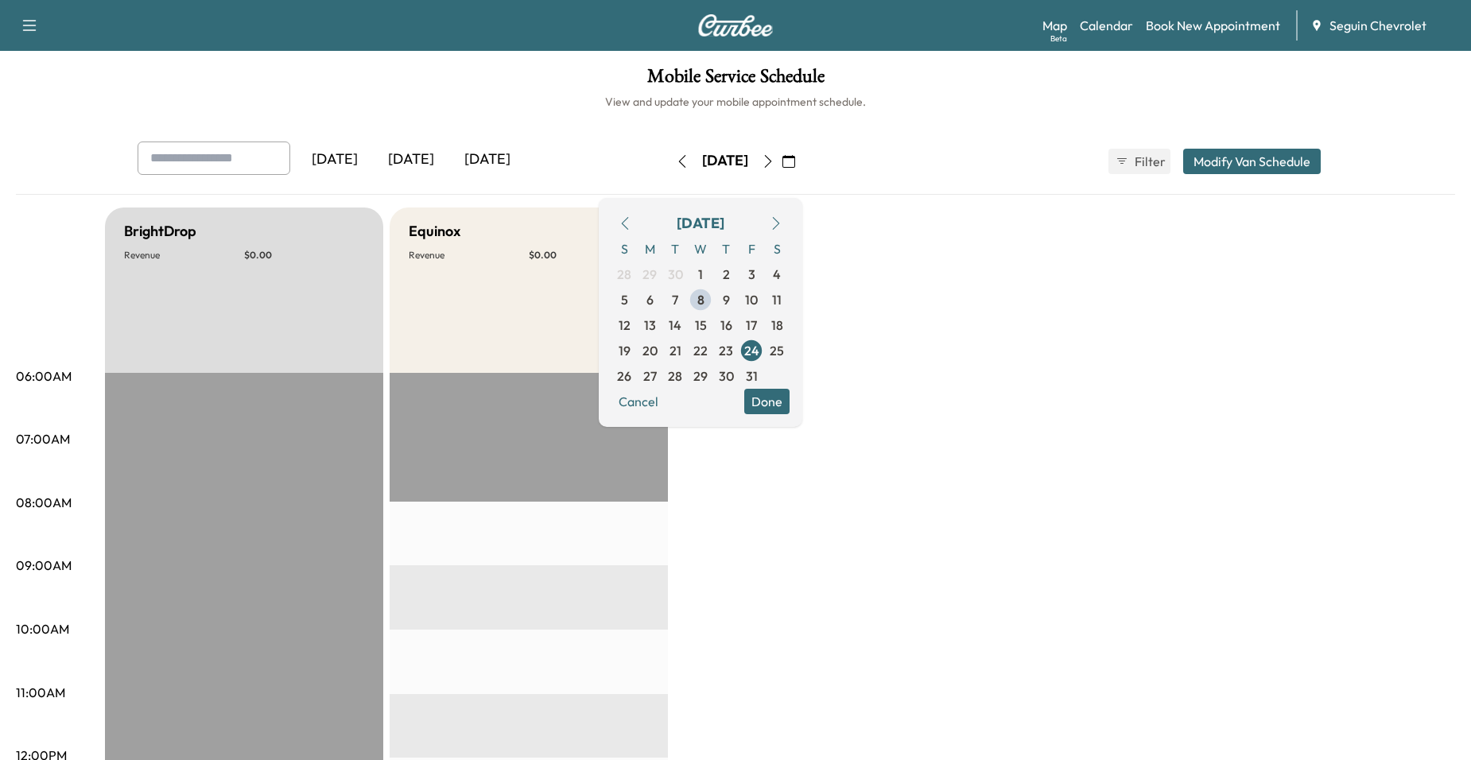
click at [772, 160] on icon "button" at bounding box center [768, 161] width 7 height 13
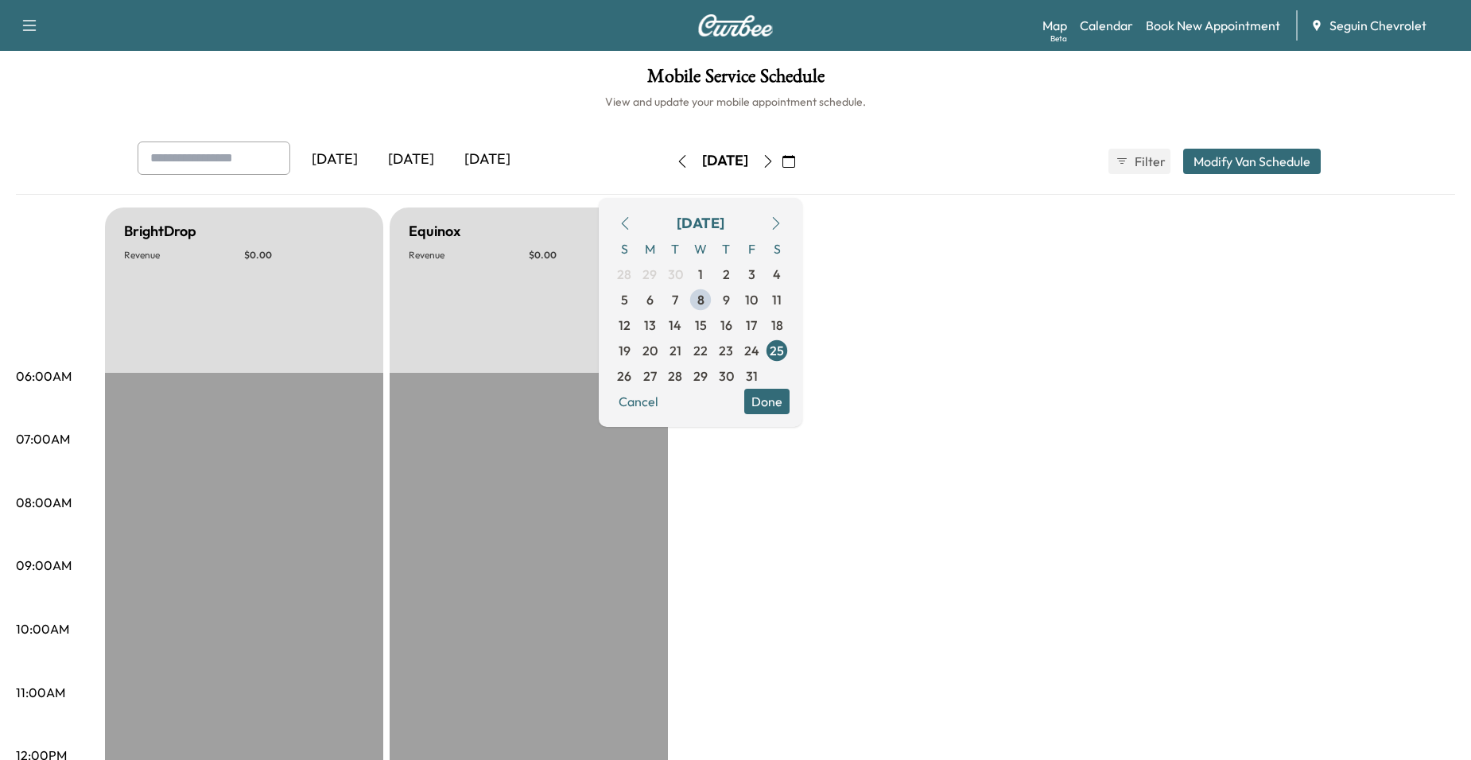
click at [803, 165] on button "button" at bounding box center [789, 161] width 27 height 25
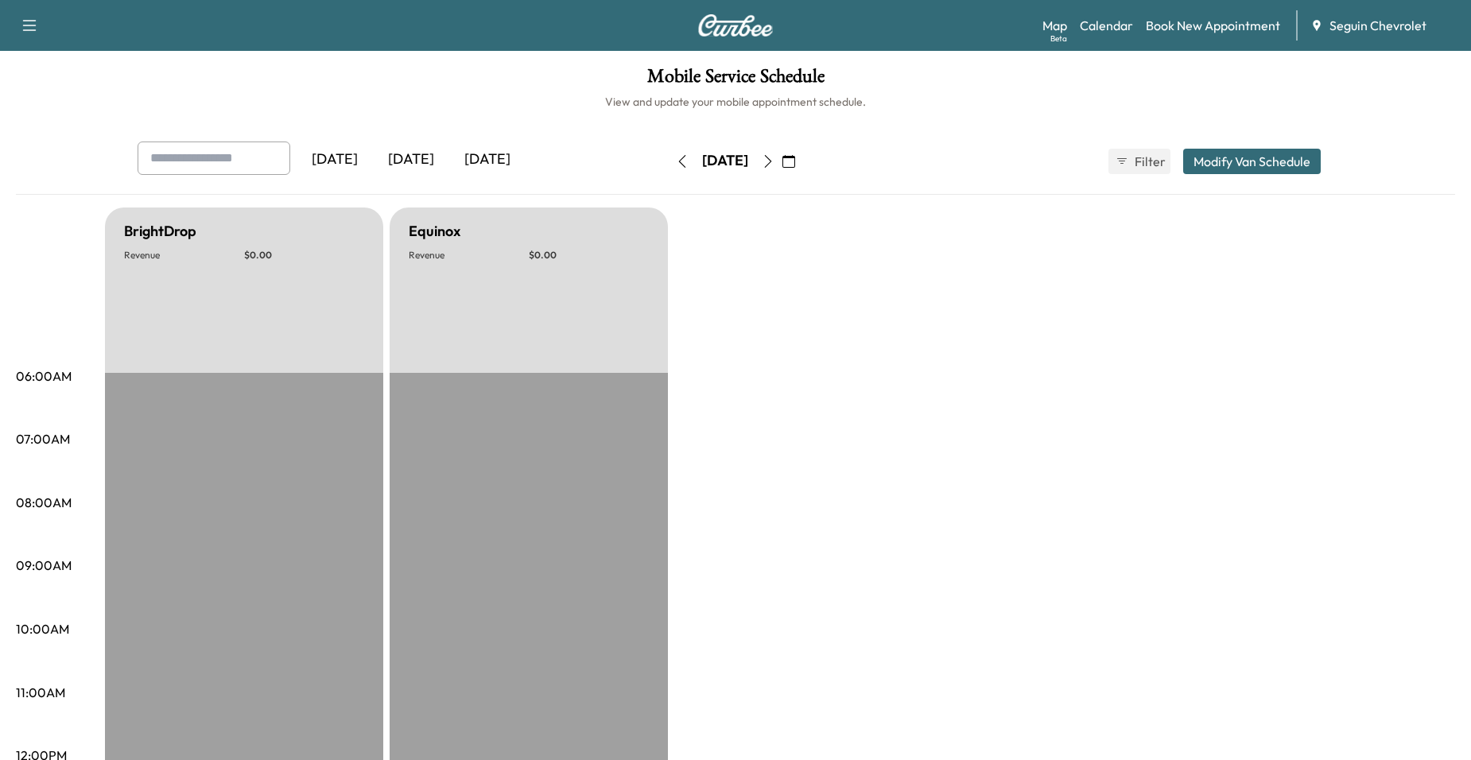
click at [669, 164] on div "Saturday, October 25" at bounding box center [725, 161] width 113 height 25
click at [803, 161] on button "button" at bounding box center [789, 161] width 27 height 25
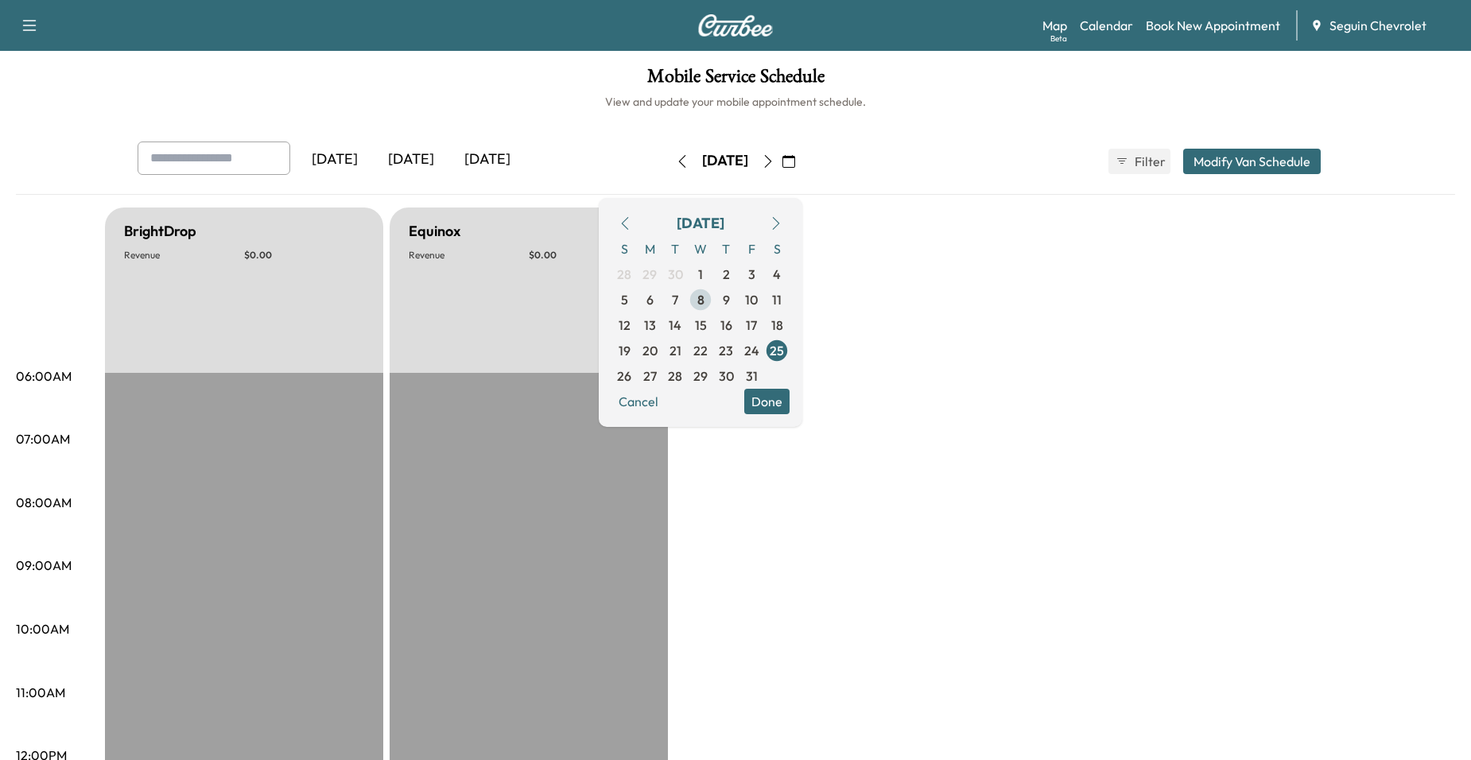
click at [713, 301] on span "8" at bounding box center [700, 299] width 25 height 25
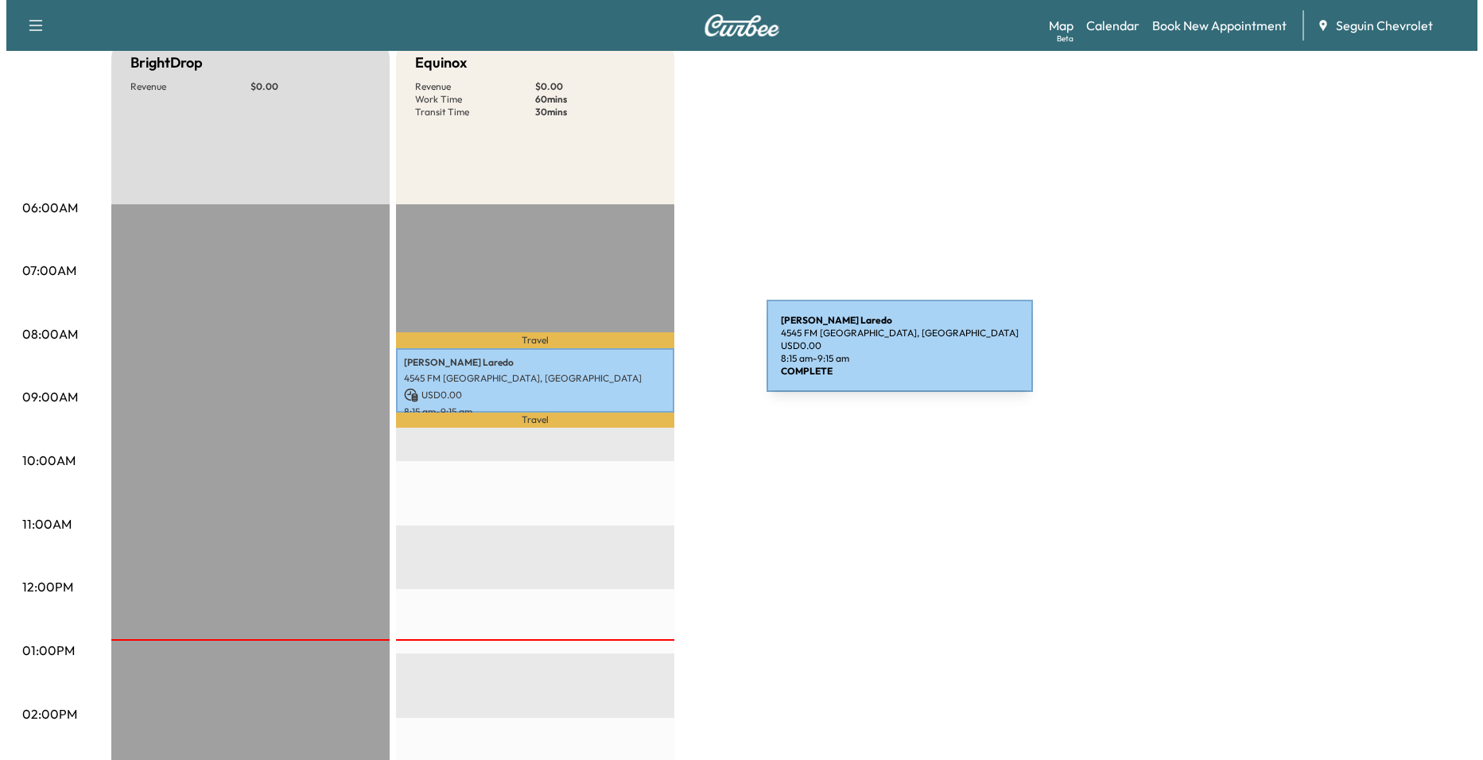
scroll to position [159, 0]
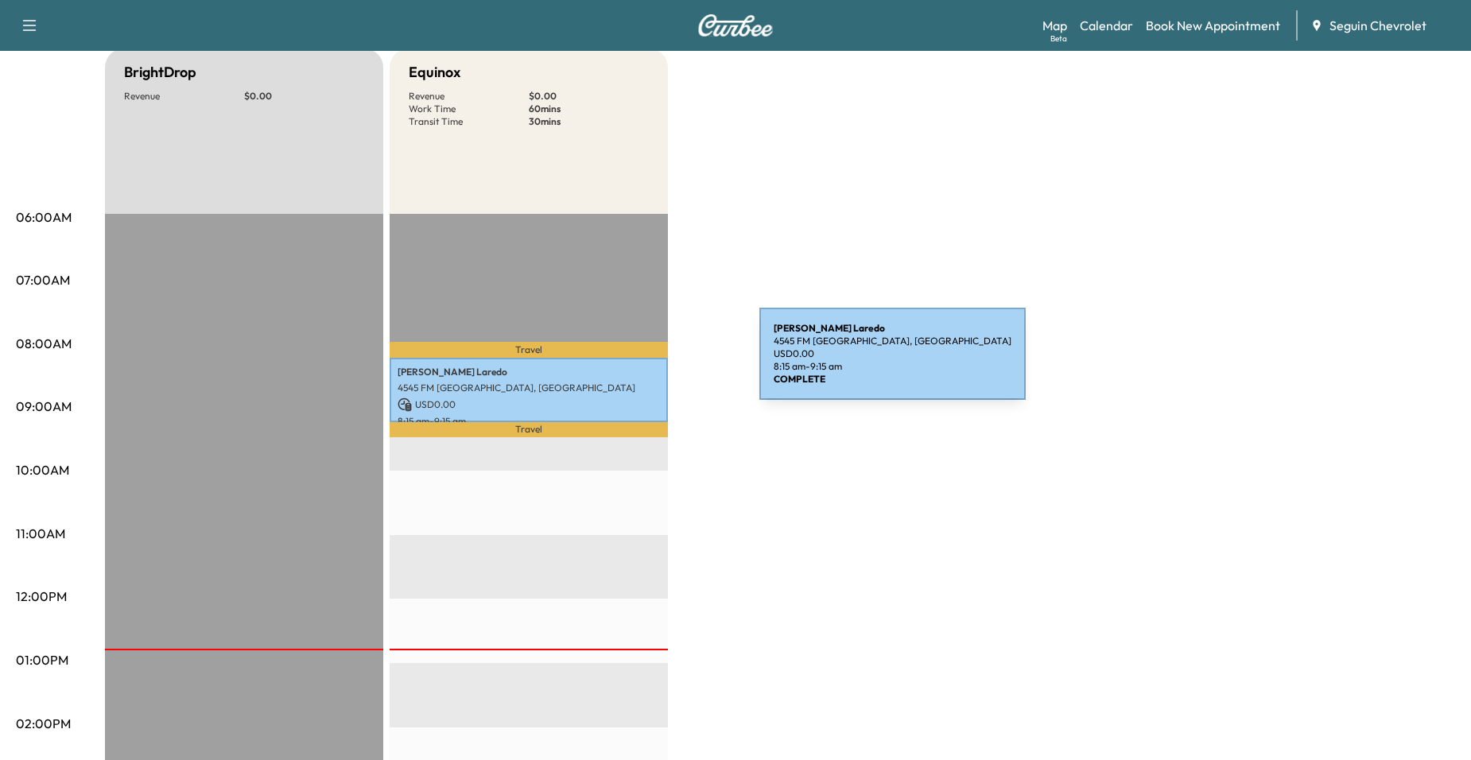
click at [640, 364] on div "Patricio Laredo 4545 FM 775, Seguin, TX 78155, USA USD 0.00 8:15 am - 9:15 am" at bounding box center [529, 390] width 278 height 64
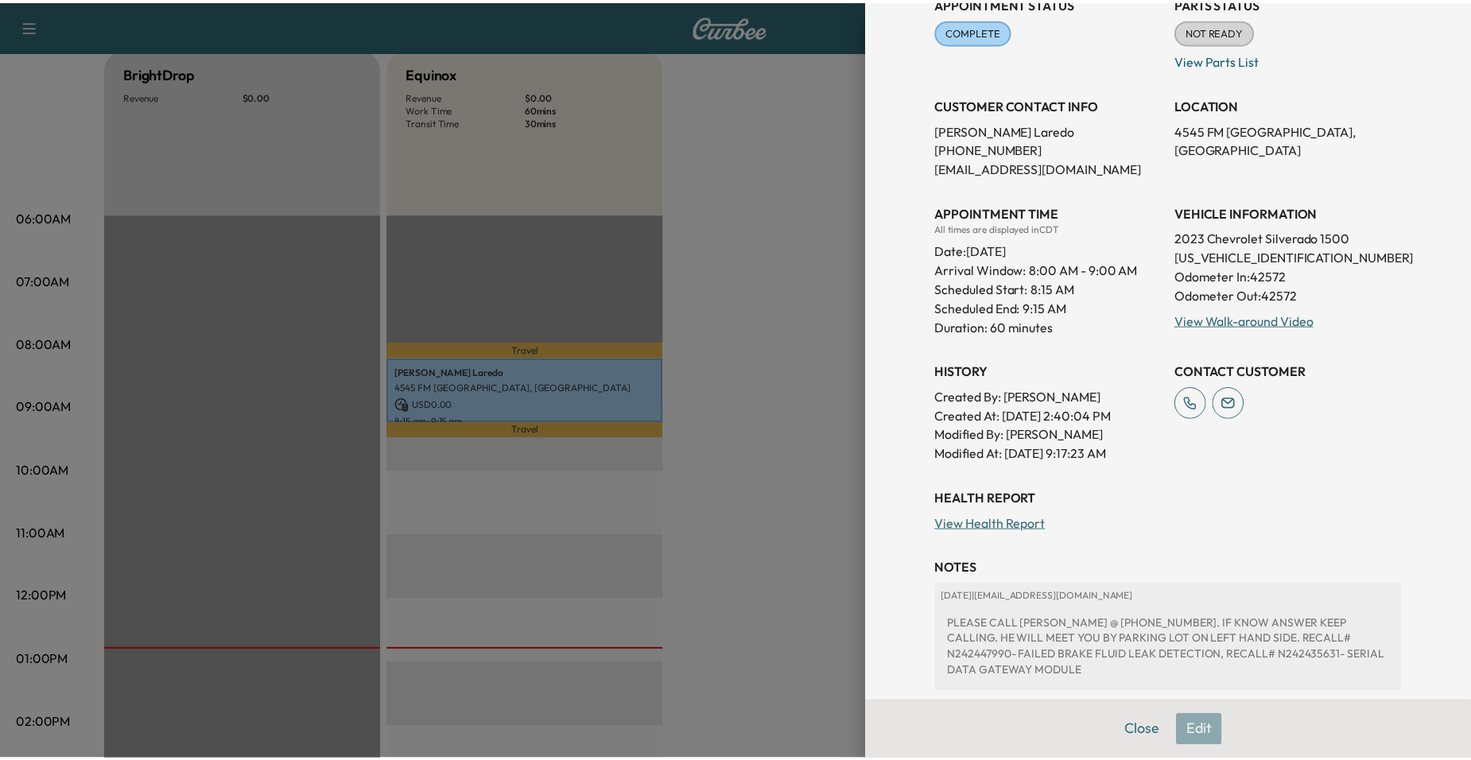
scroll to position [239, 0]
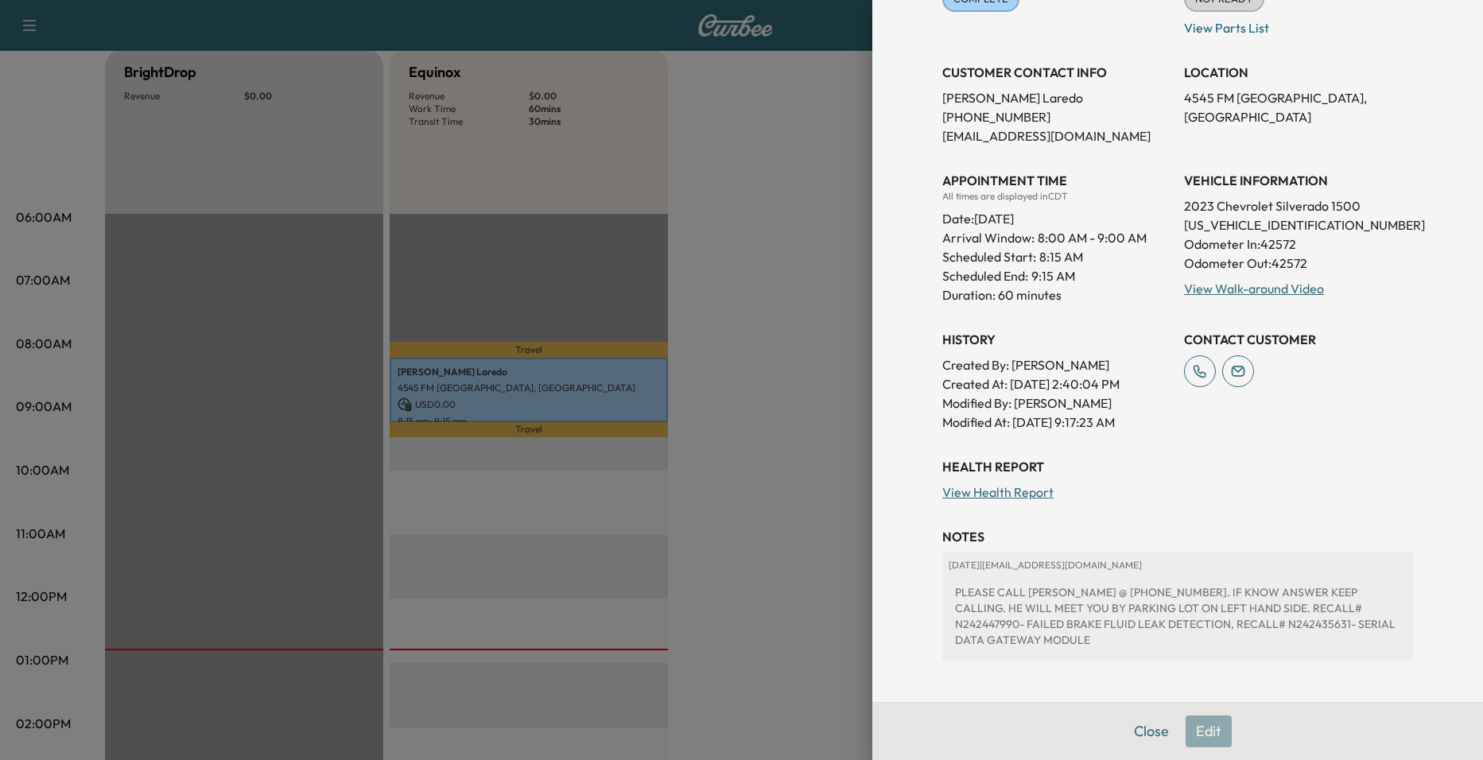
click at [839, 366] on div at bounding box center [741, 380] width 1483 height 760
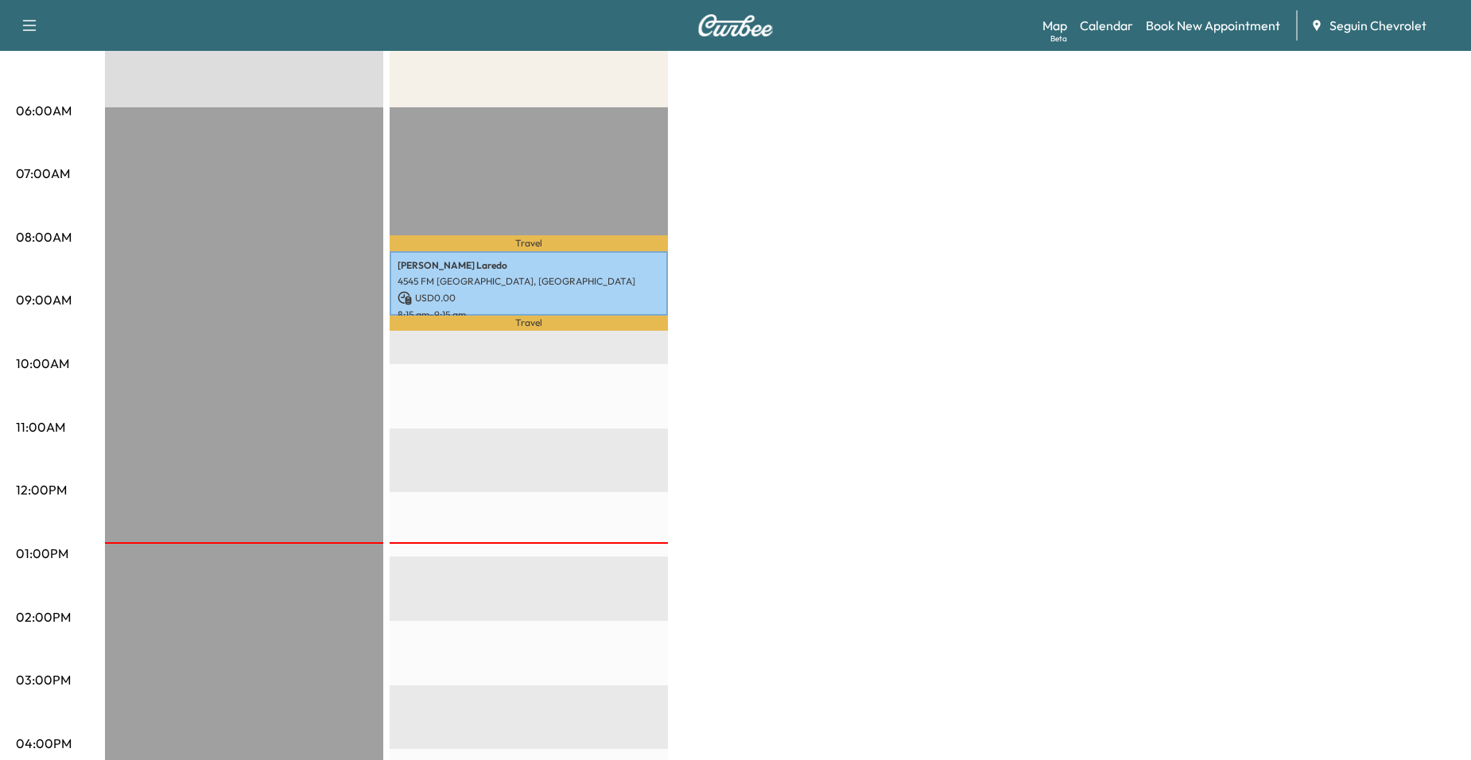
scroll to position [259, 0]
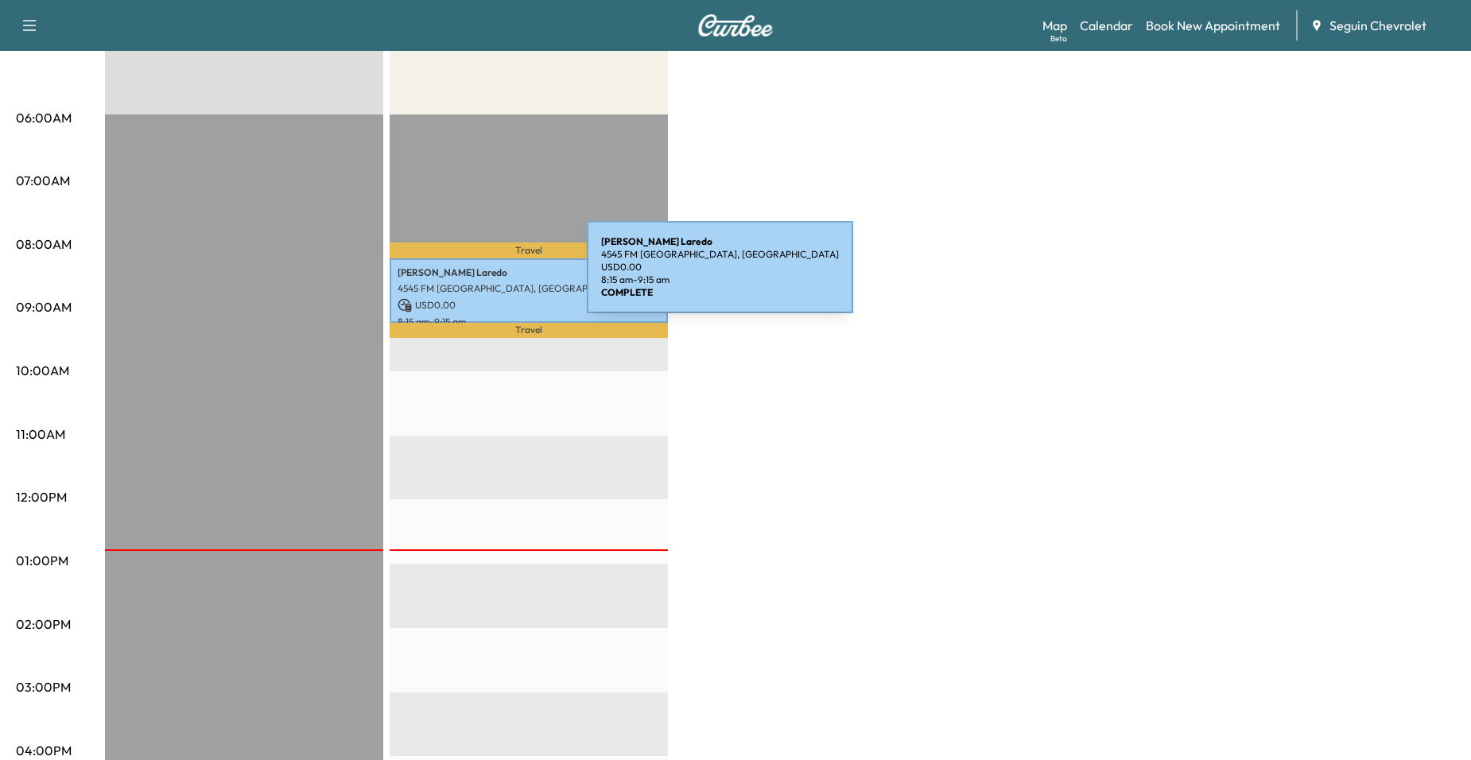
click at [494, 298] on p "USD 0.00" at bounding box center [529, 305] width 262 height 14
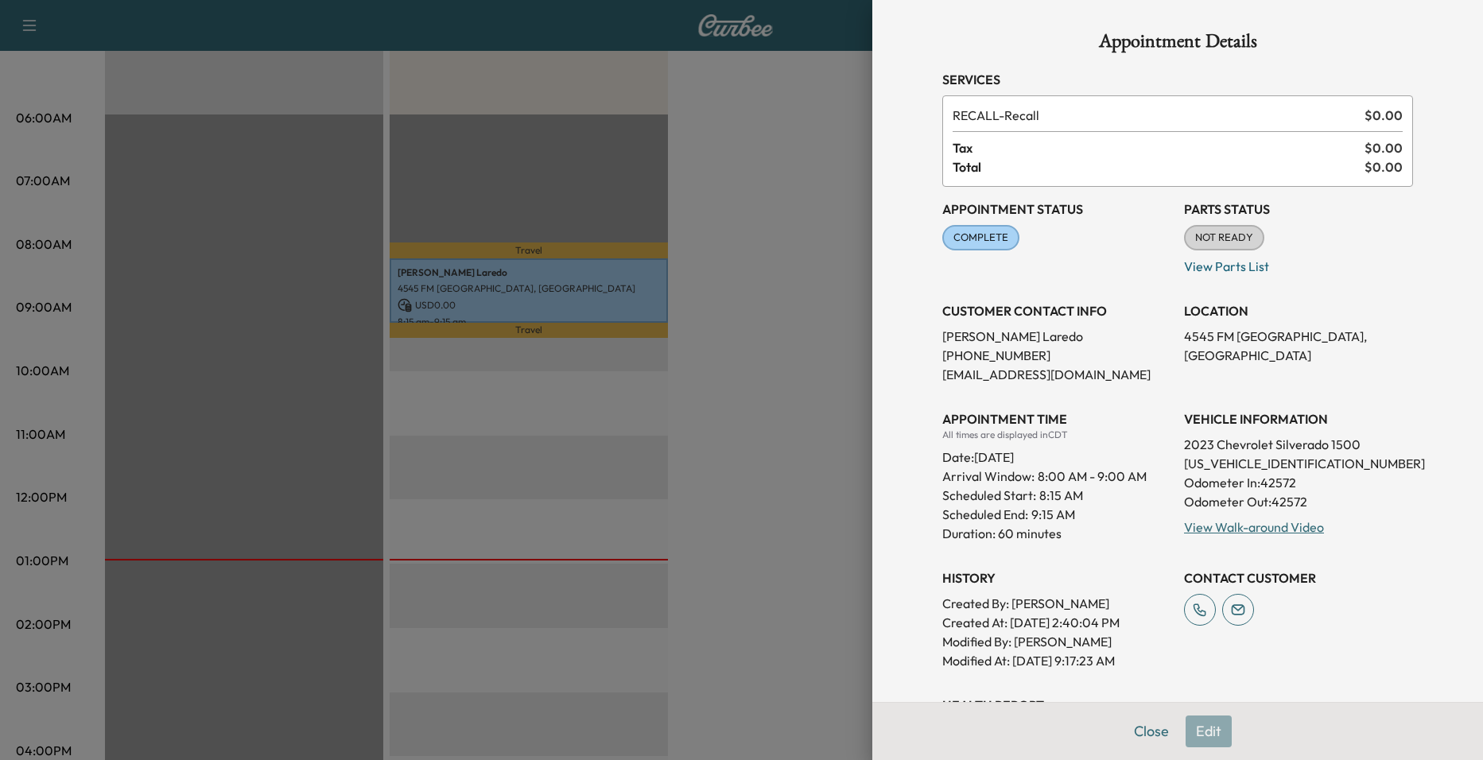
click at [741, 313] on div at bounding box center [741, 380] width 1483 height 760
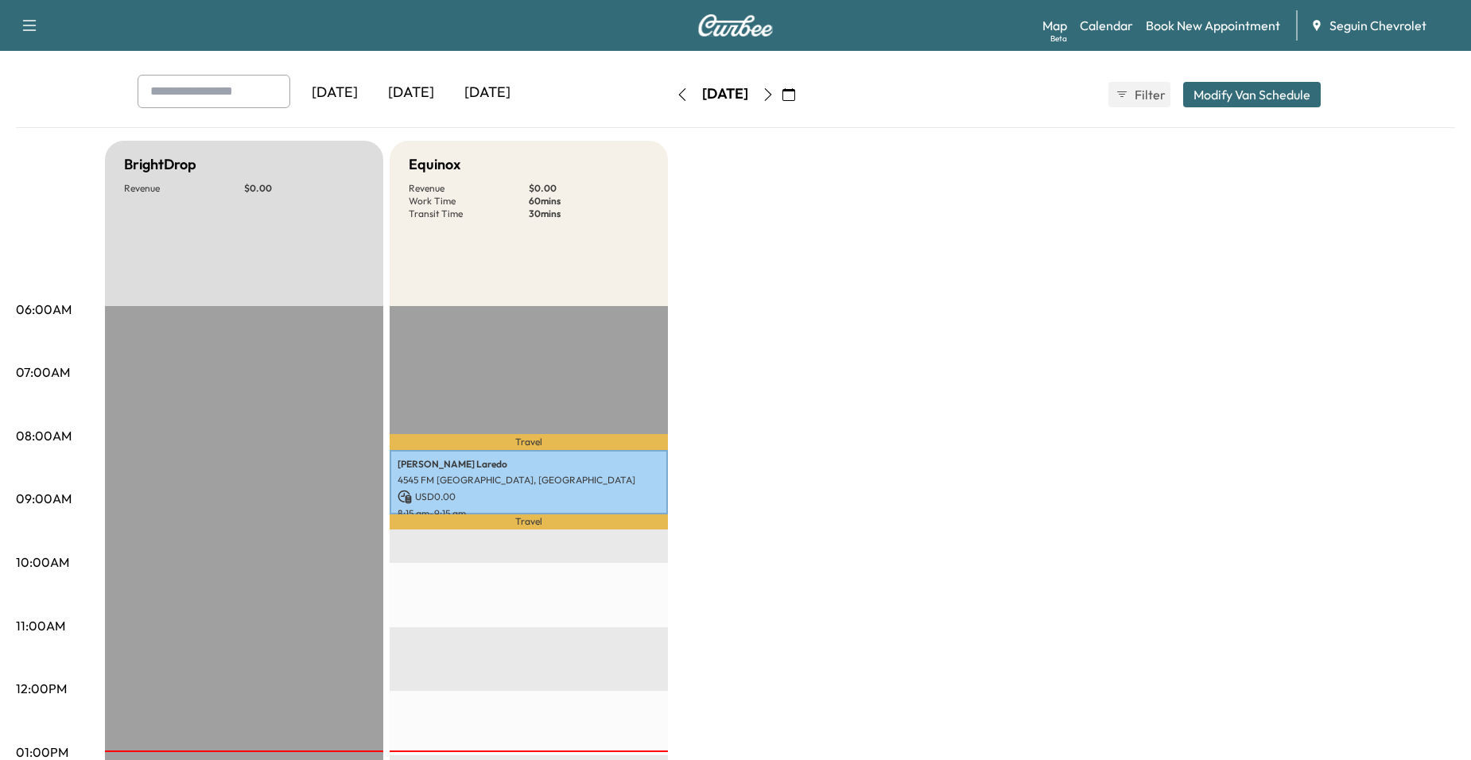
scroll to position [0, 0]
